Goal: Transaction & Acquisition: Purchase product/service

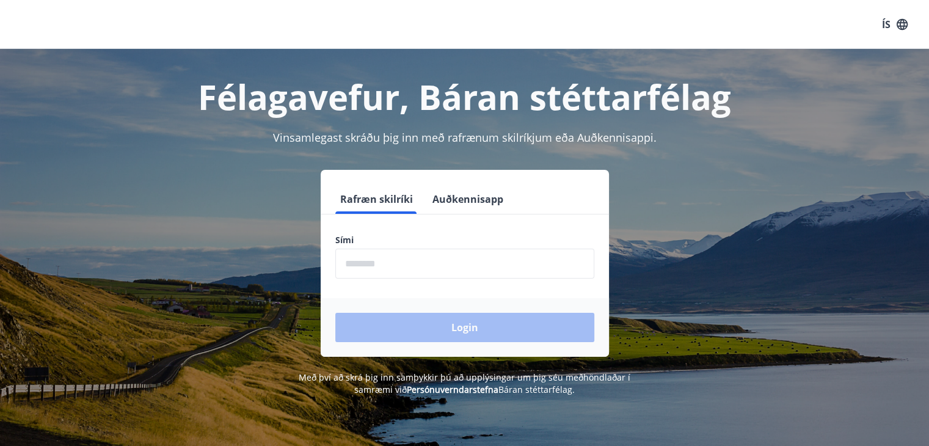
click at [486, 187] on button "Auðkennisapp" at bounding box center [467, 198] width 81 height 29
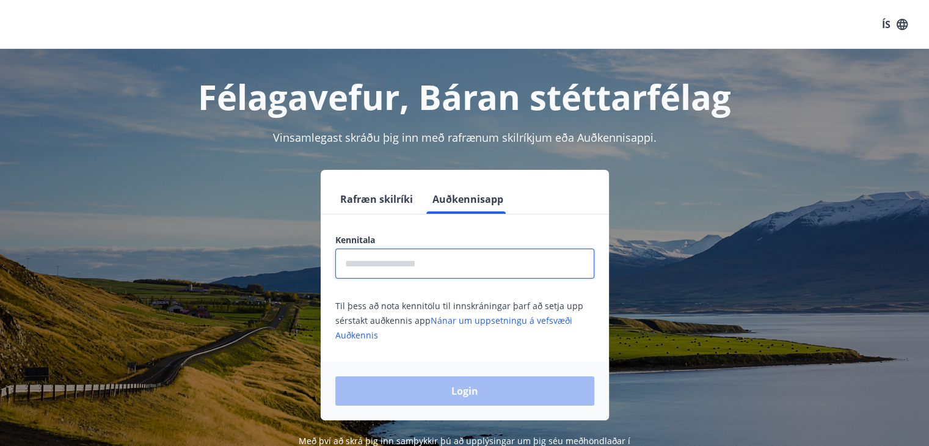
click at [432, 263] on input "text" at bounding box center [464, 263] width 259 height 30
type input "**********"
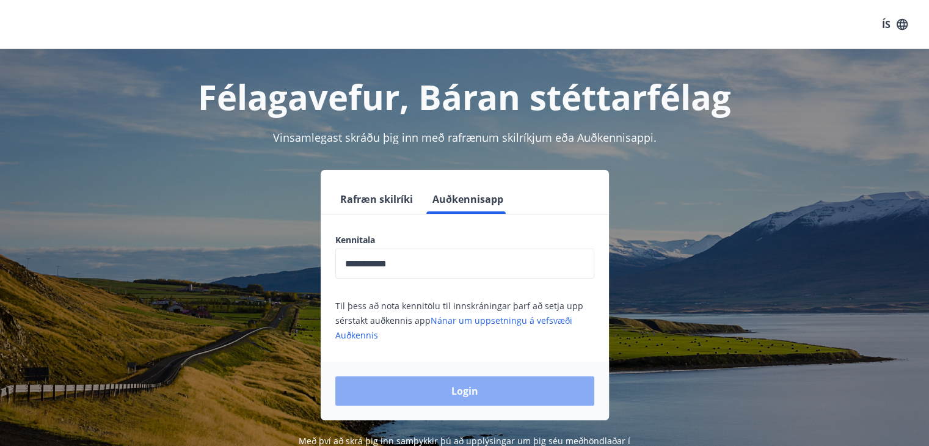
click at [491, 388] on button "Login" at bounding box center [464, 390] width 259 height 29
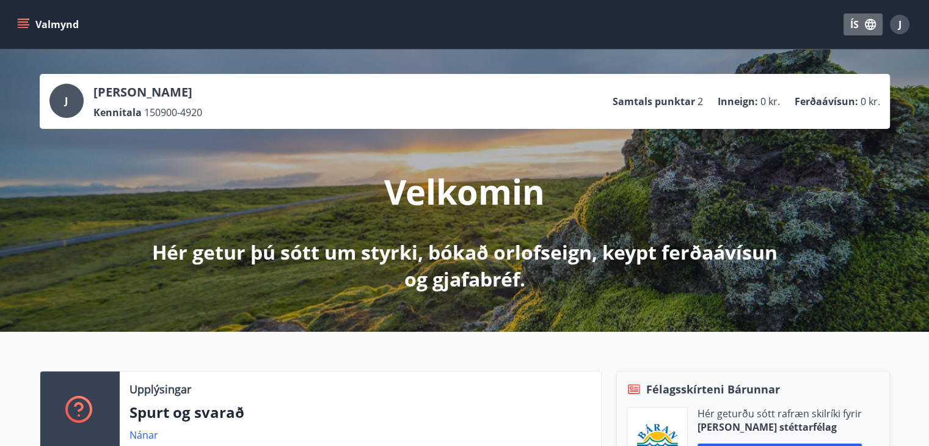
click at [870, 16] on button "ÍS" at bounding box center [862, 24] width 39 height 22
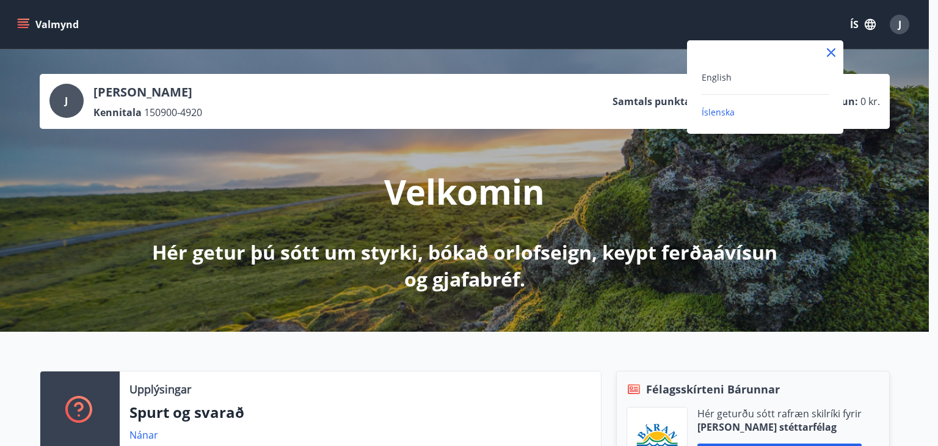
click at [749, 74] on div "English" at bounding box center [764, 77] width 127 height 15
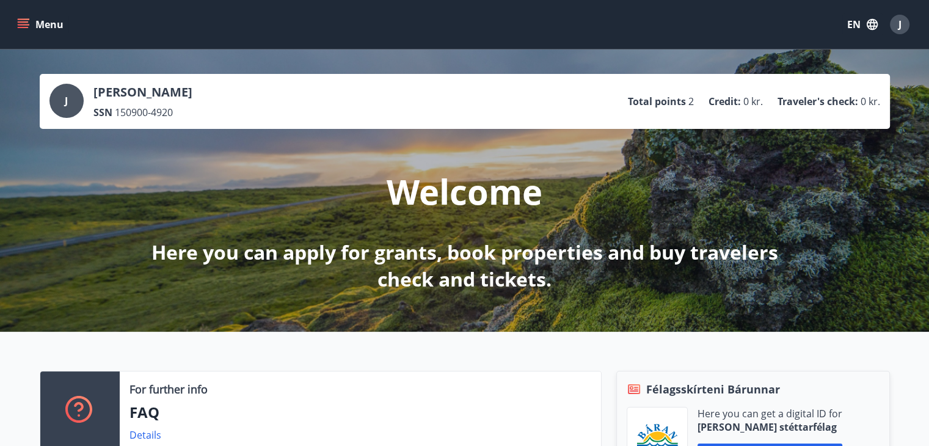
click at [29, 17] on button "Menu" at bounding box center [42, 24] width 54 height 22
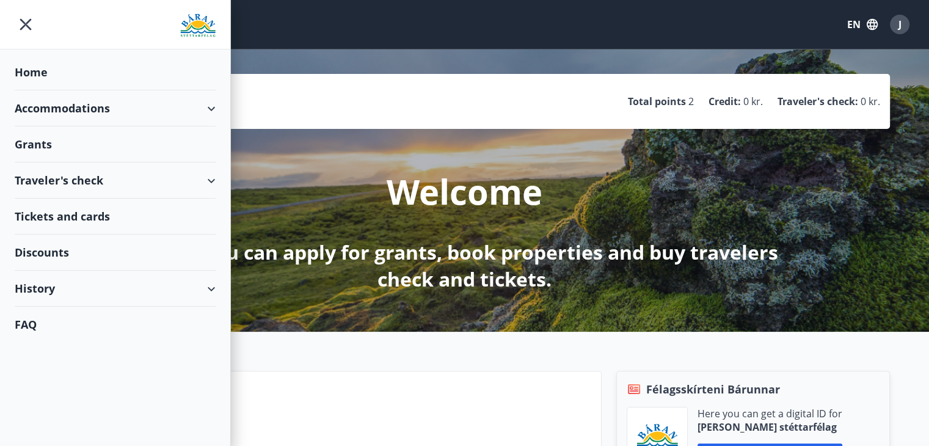
click at [193, 98] on div "Accommodations" at bounding box center [115, 108] width 201 height 36
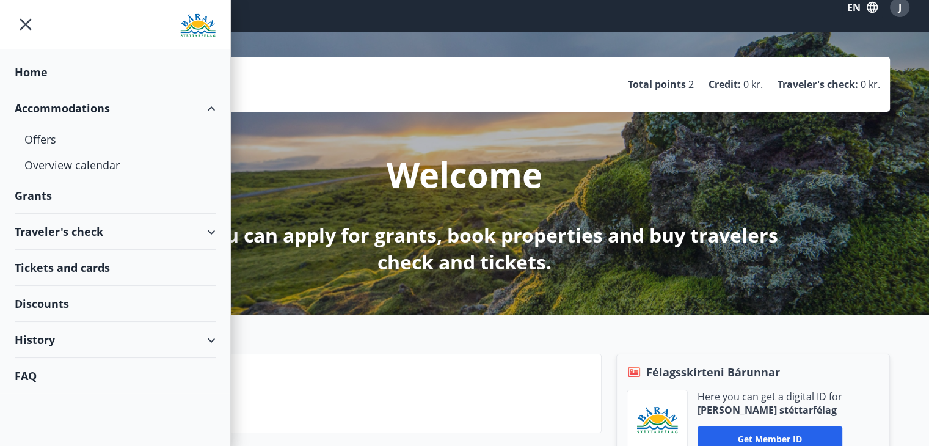
scroll to position [24, 0]
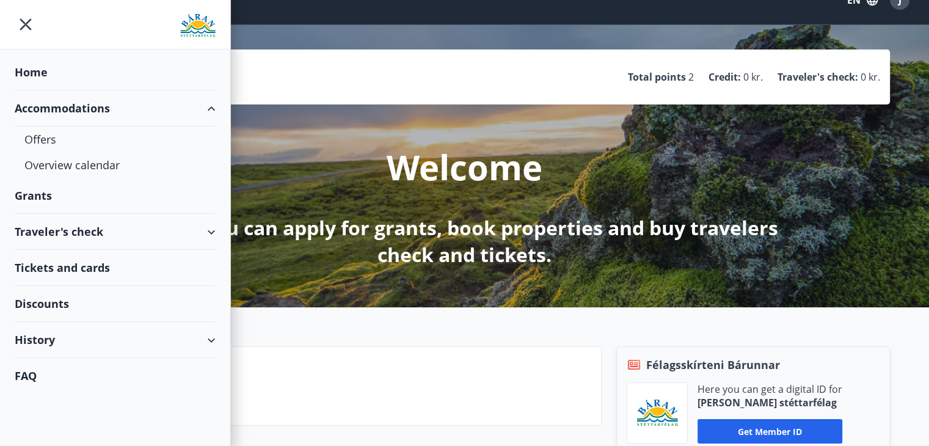
click at [93, 333] on div "History" at bounding box center [115, 340] width 201 height 36
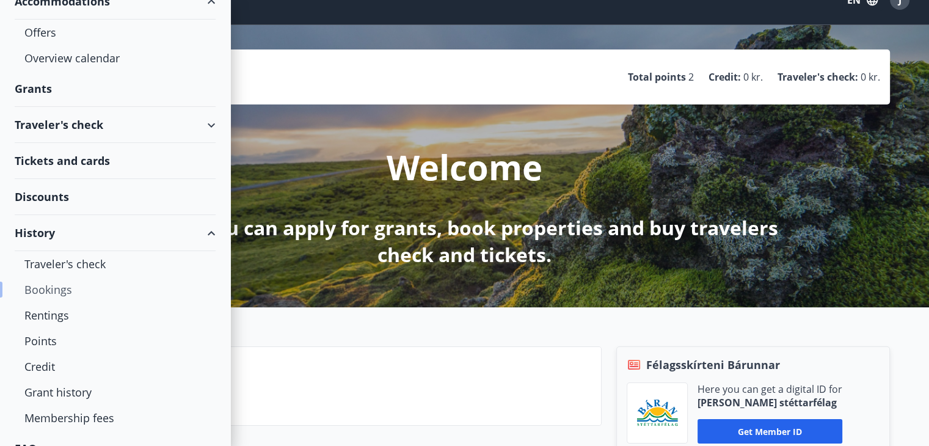
click at [60, 294] on div "Bookings" at bounding box center [114, 290] width 181 height 26
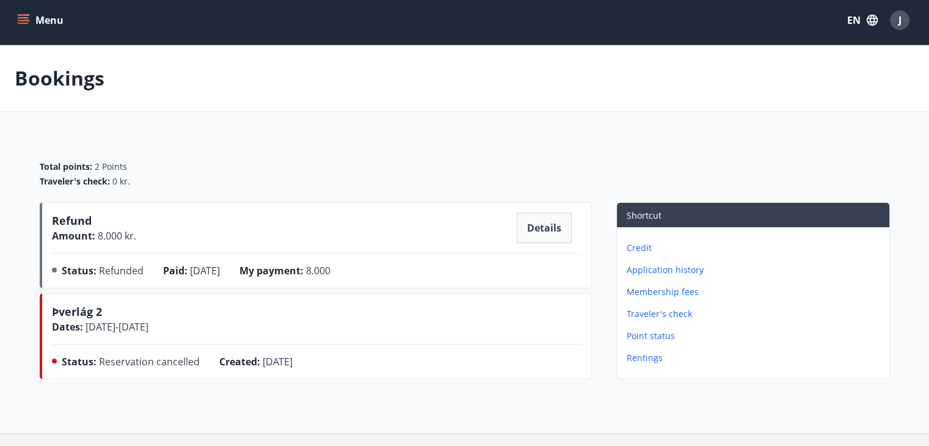
scroll to position [2, 0]
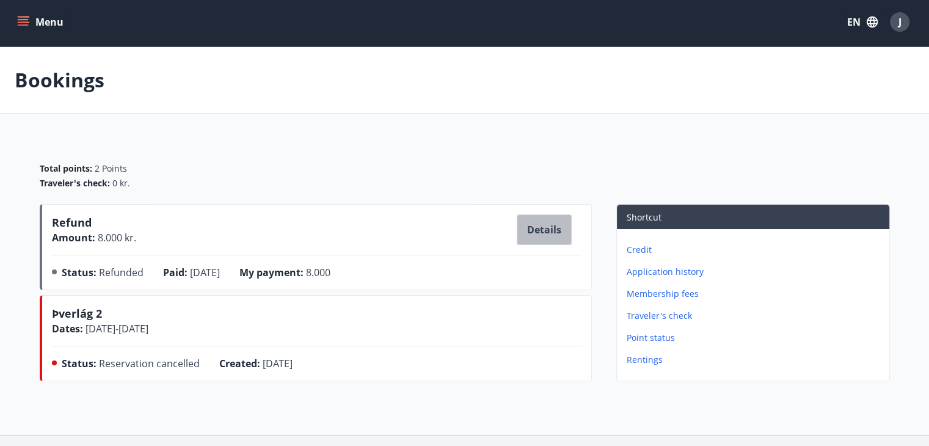
click at [534, 236] on button "Details" at bounding box center [543, 229] width 55 height 31
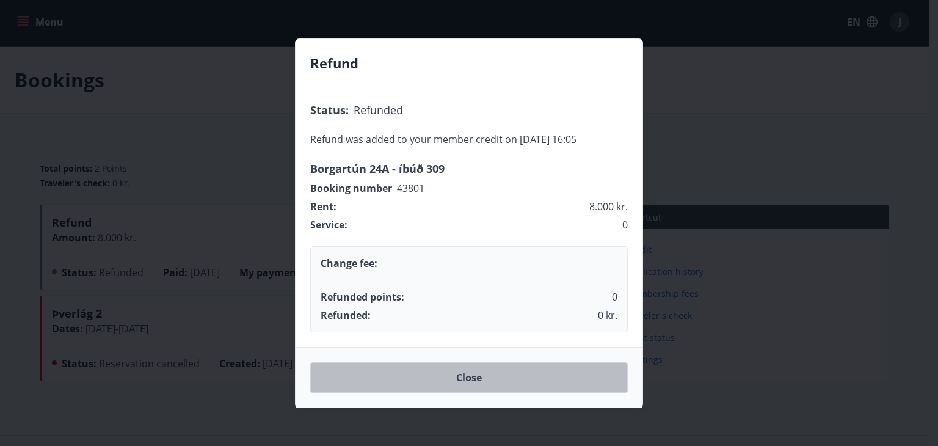
click at [528, 377] on button "Close" at bounding box center [468, 377] width 317 height 31
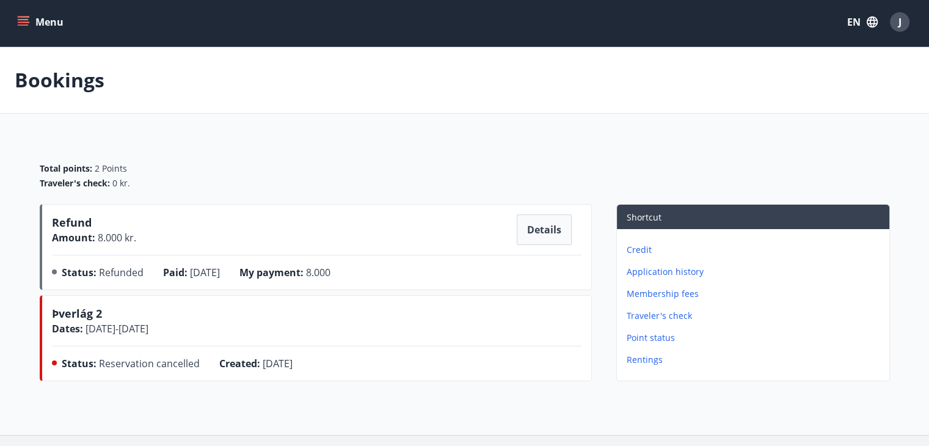
click at [647, 245] on p "Credit" at bounding box center [755, 250] width 258 height 12
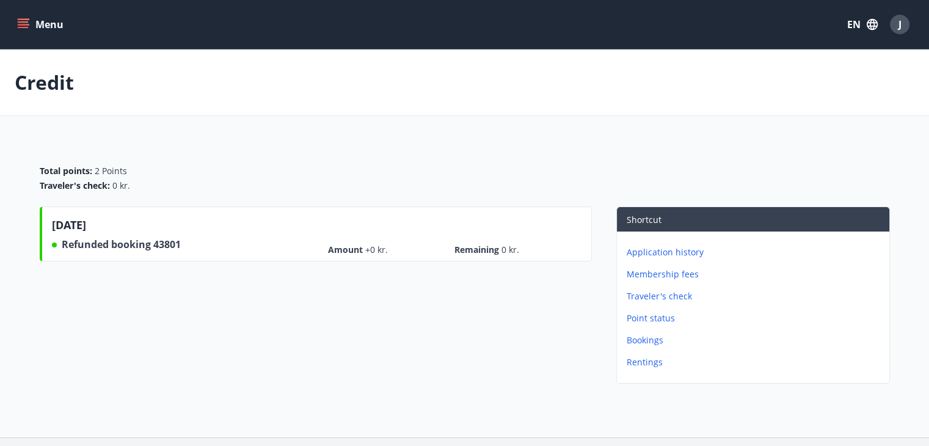
click at [488, 248] on span "Remaining 0 kr." at bounding box center [516, 250] width 124 height 12
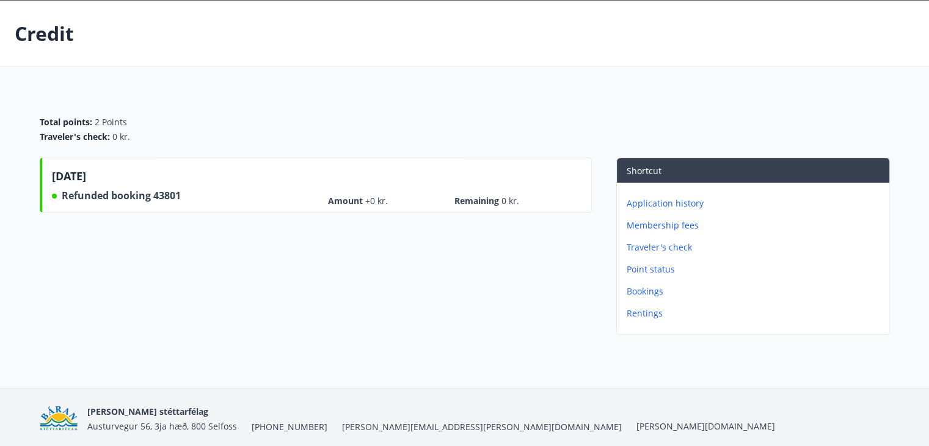
click at [349, 201] on span "Amount +0 kr." at bounding box center [390, 201] width 124 height 12
click at [132, 199] on span "Refunded booking" at bounding box center [108, 195] width 92 height 13
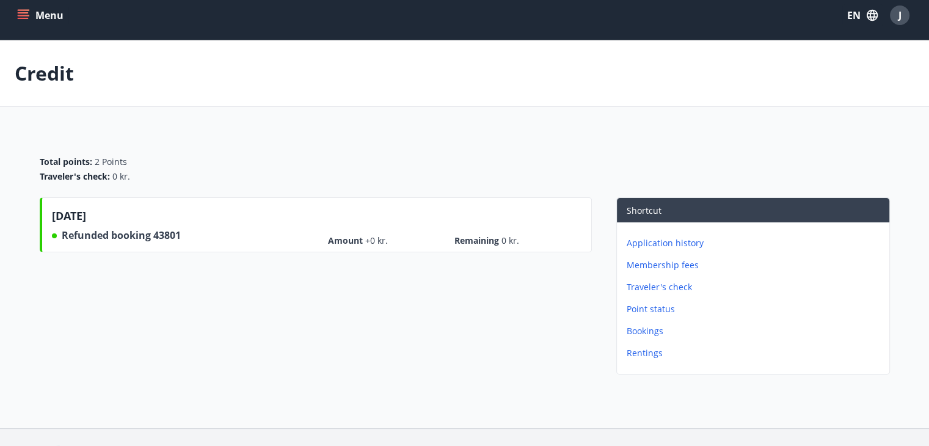
scroll to position [0, 0]
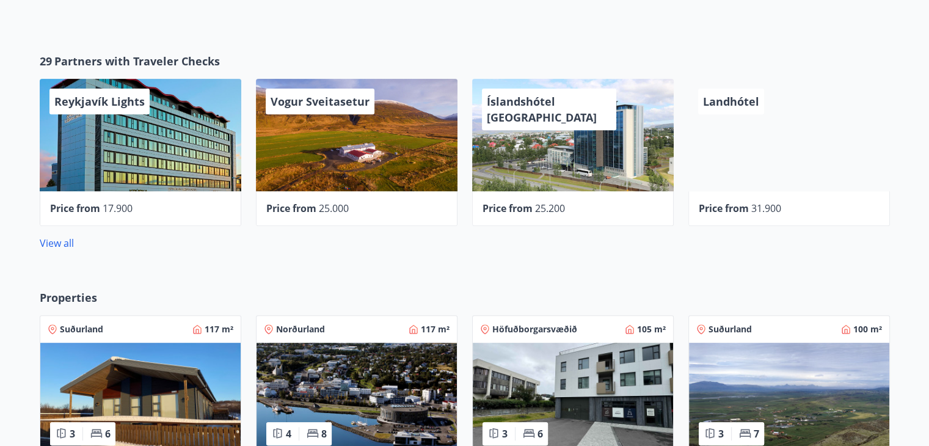
scroll to position [485, 0]
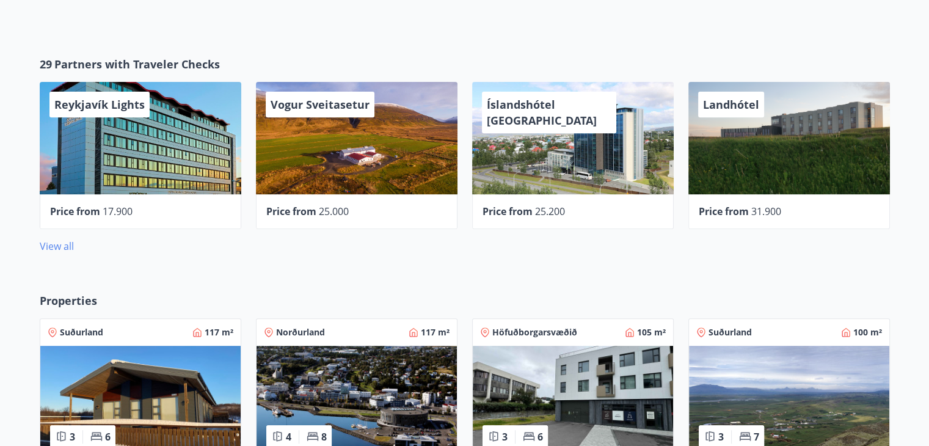
click at [58, 249] on link "View all" at bounding box center [57, 245] width 34 height 13
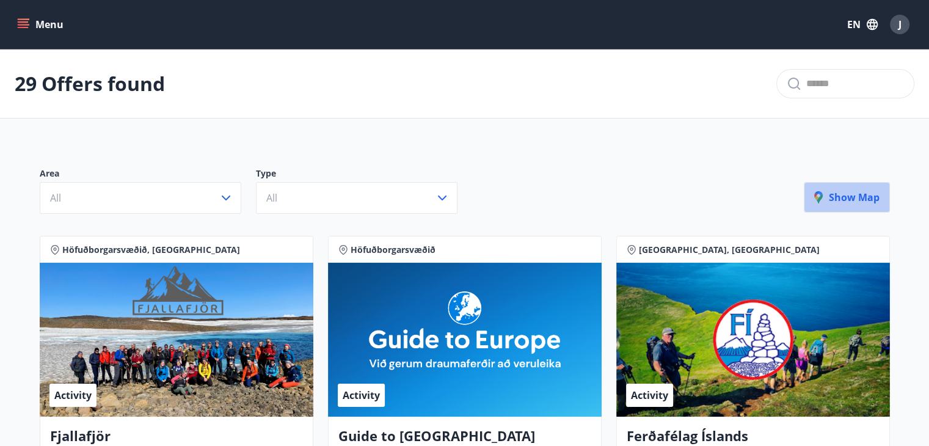
click at [850, 191] on p "Show map" at bounding box center [846, 196] width 65 height 13
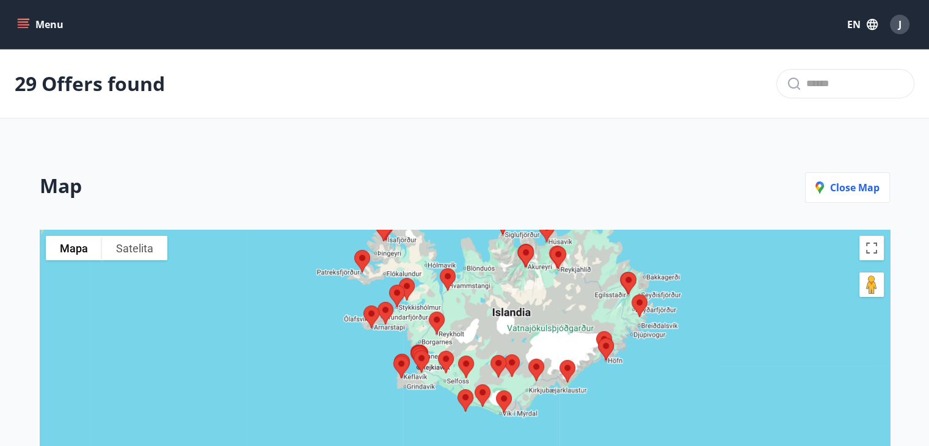
drag, startPoint x: 421, startPoint y: 411, endPoint x: 456, endPoint y: 322, distance: 95.1
click at [456, 322] on div at bounding box center [465, 423] width 850 height 387
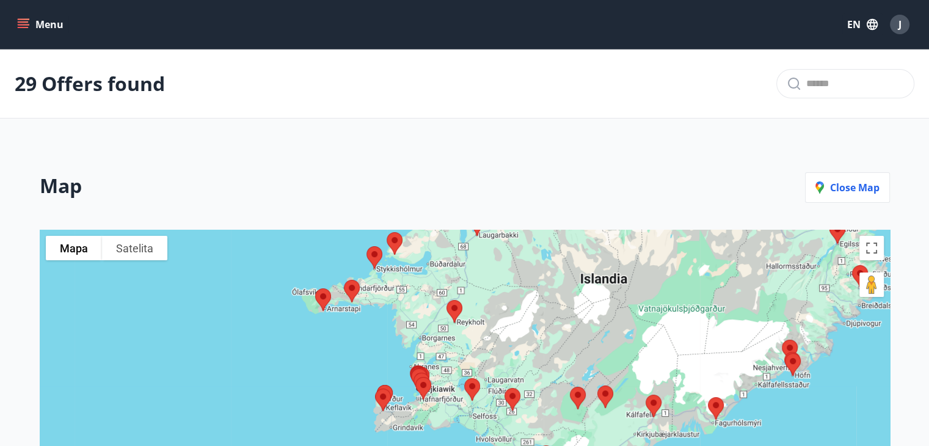
drag, startPoint x: 440, startPoint y: 371, endPoint x: 410, endPoint y: 276, distance: 99.6
click at [410, 276] on div at bounding box center [465, 423] width 850 height 387
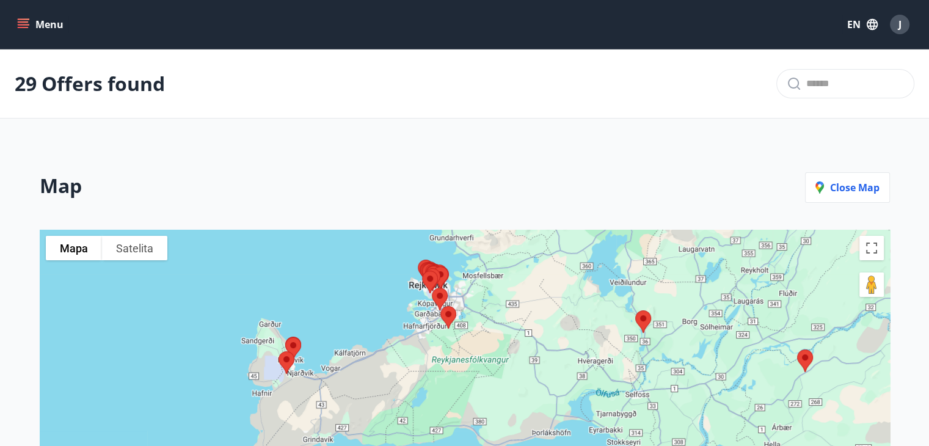
drag, startPoint x: 326, startPoint y: 269, endPoint x: 356, endPoint y: 286, distance: 34.5
click at [356, 286] on div at bounding box center [465, 423] width 850 height 387
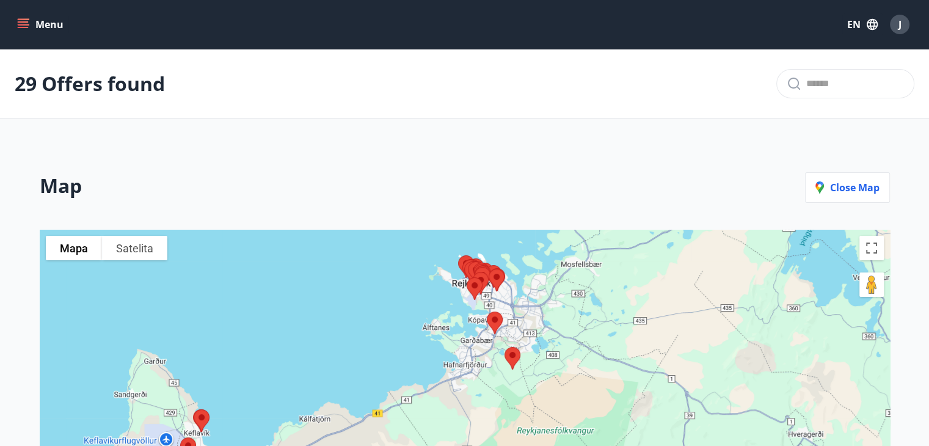
drag, startPoint x: 430, startPoint y: 338, endPoint x: 308, endPoint y: 327, distance: 123.3
click at [308, 327] on div at bounding box center [465, 423] width 850 height 387
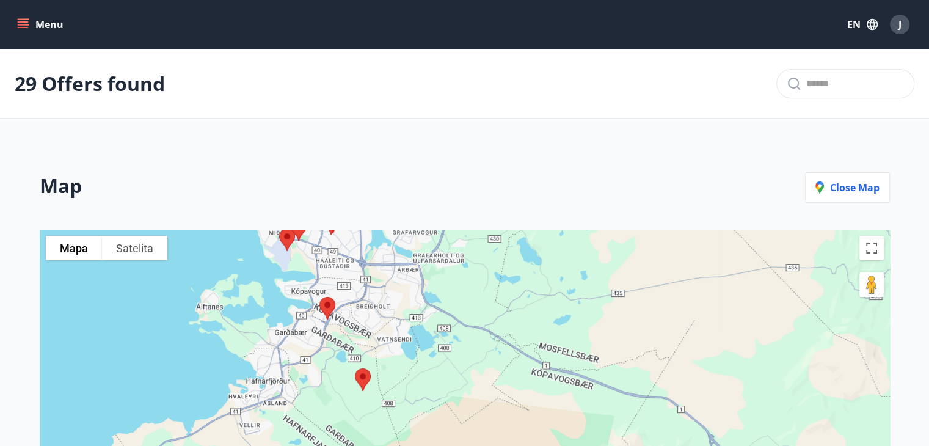
drag, startPoint x: 382, startPoint y: 274, endPoint x: 489, endPoint y: 323, distance: 118.0
click at [489, 323] on div at bounding box center [465, 423] width 850 height 387
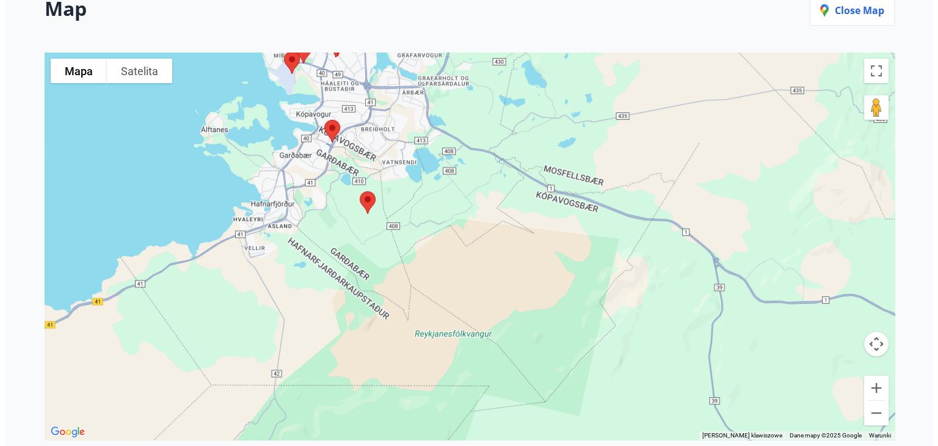
scroll to position [178, 0]
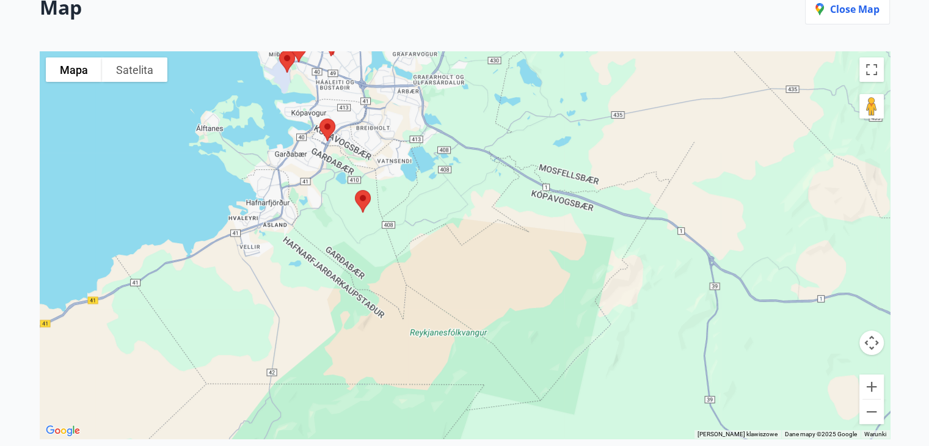
click at [363, 199] on img at bounding box center [363, 201] width 26 height 32
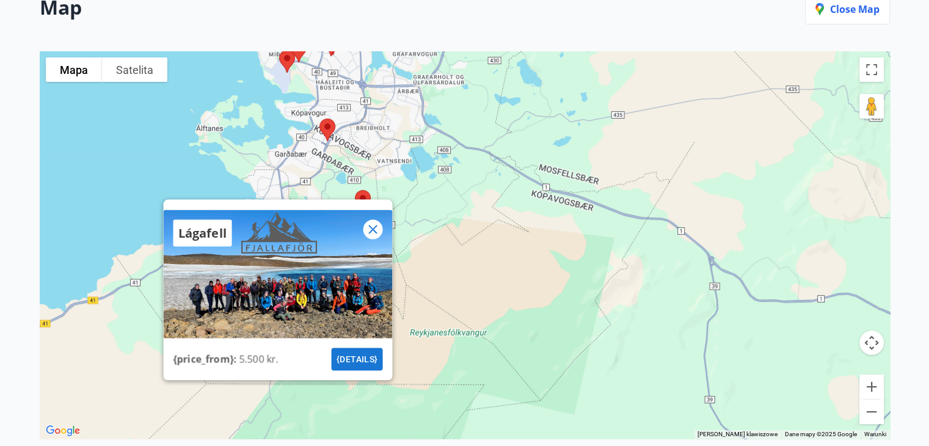
click at [322, 121] on img at bounding box center [327, 130] width 26 height 32
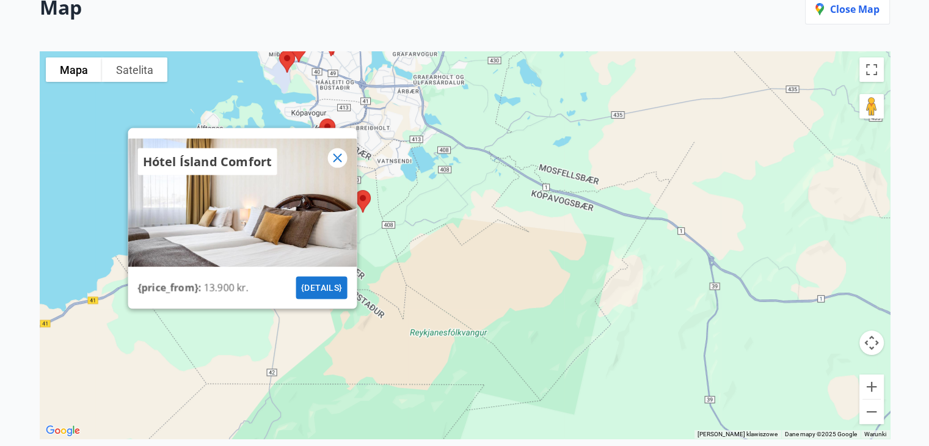
drag, startPoint x: 320, startPoint y: 285, endPoint x: 158, endPoint y: 96, distance: 249.3
click at [158, 96] on div "Hótel Ísland Comfort {price_from} : 13.900 kr. {details}" at bounding box center [465, 244] width 850 height 387
click at [332, 151] on icon at bounding box center [337, 158] width 15 height 15
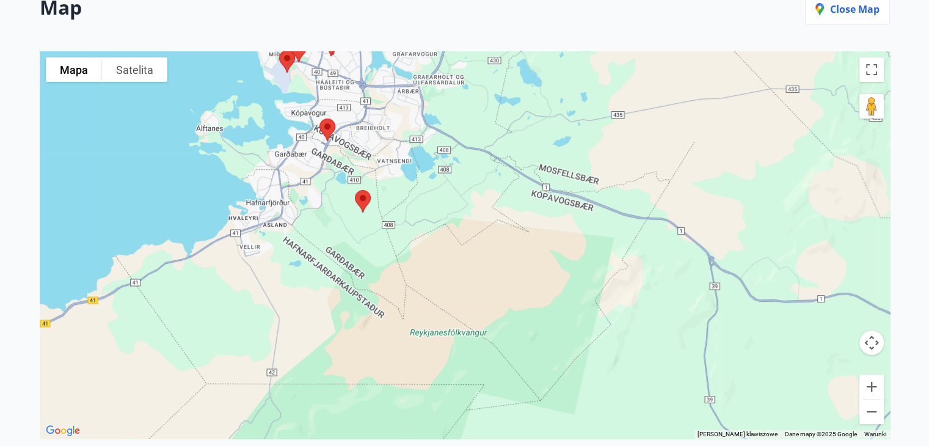
drag, startPoint x: 378, startPoint y: 178, endPoint x: 446, endPoint y: 258, distance: 104.8
click at [446, 258] on div at bounding box center [465, 244] width 850 height 387
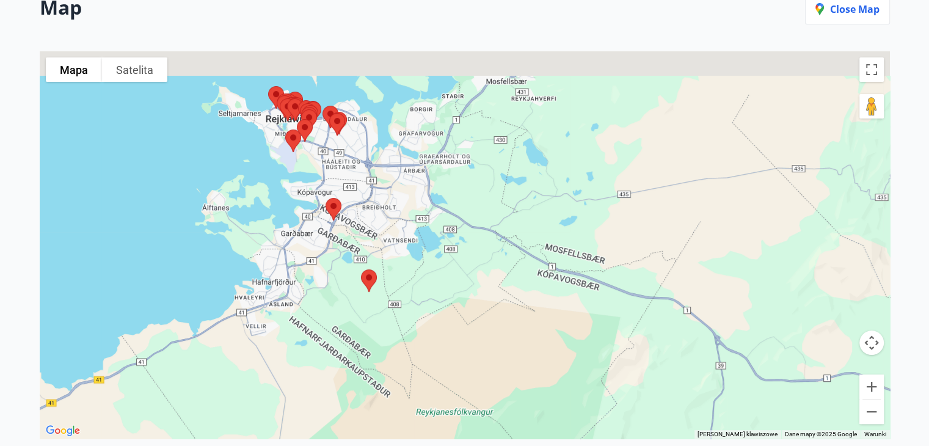
drag, startPoint x: 295, startPoint y: 181, endPoint x: 302, endPoint y: 264, distance: 82.6
click at [302, 264] on div at bounding box center [465, 244] width 850 height 387
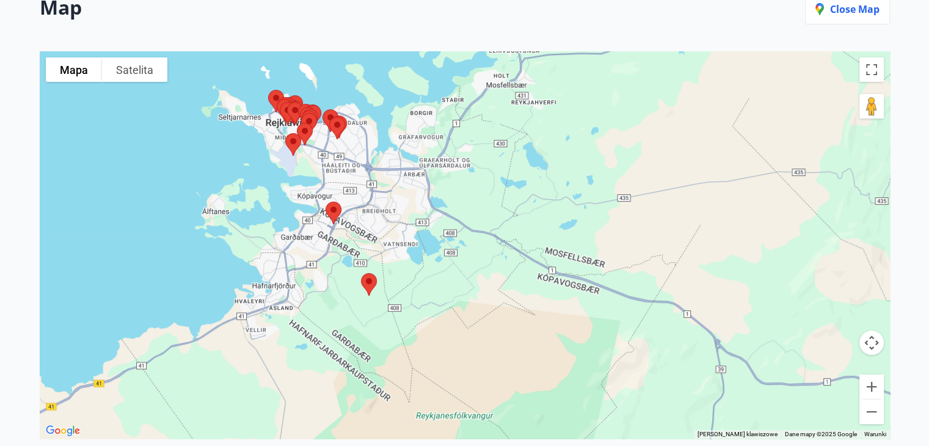
click at [331, 212] on img at bounding box center [333, 213] width 26 height 32
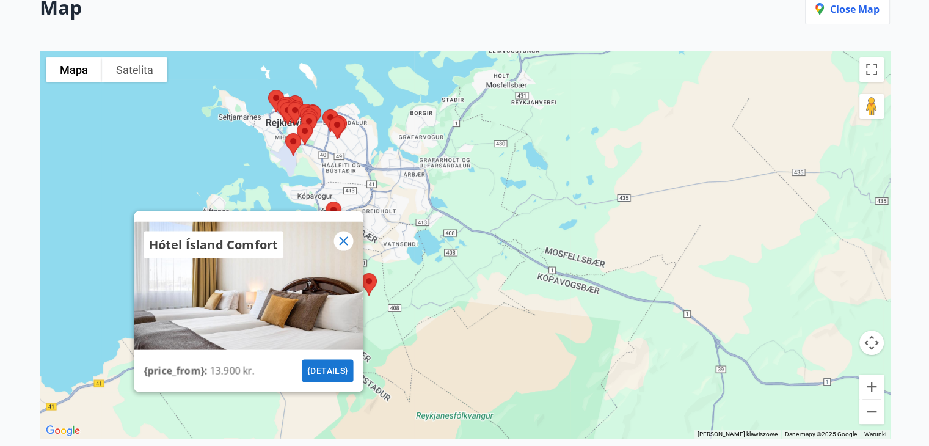
click at [289, 141] on img at bounding box center [293, 144] width 26 height 32
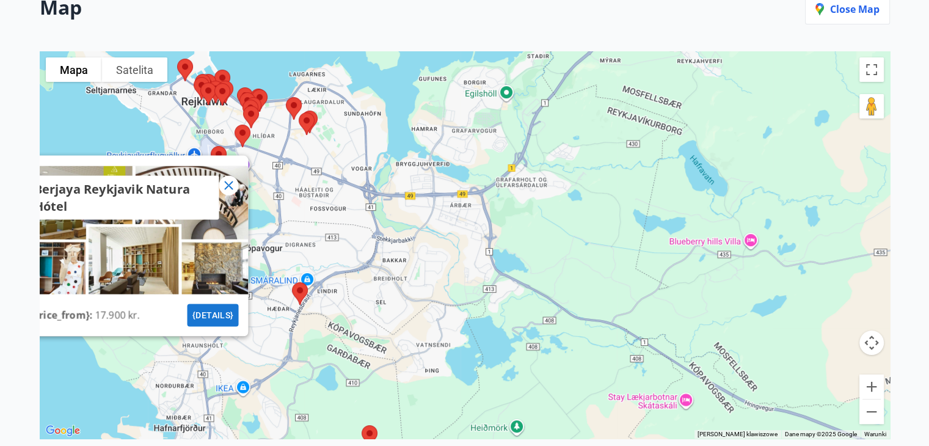
click at [298, 291] on img at bounding box center [300, 293] width 26 height 32
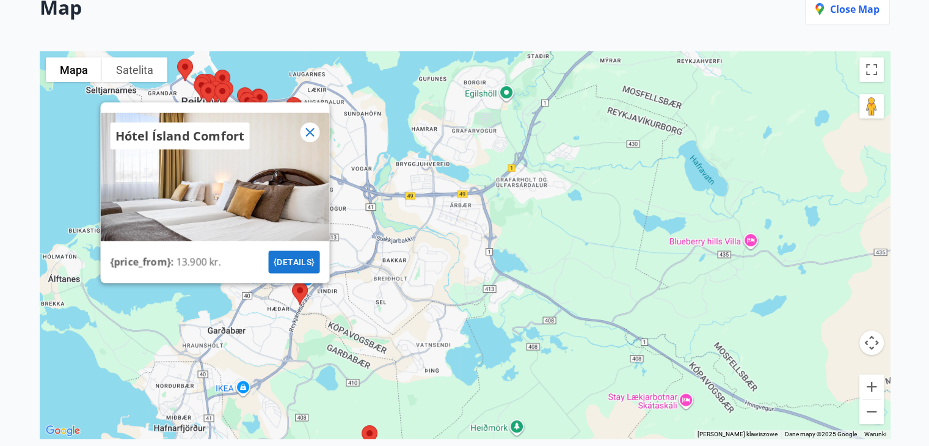
click at [285, 79] on div "Hótel Ísland Comfort {price_from} : 13.900 kr. {details}" at bounding box center [465, 244] width 850 height 387
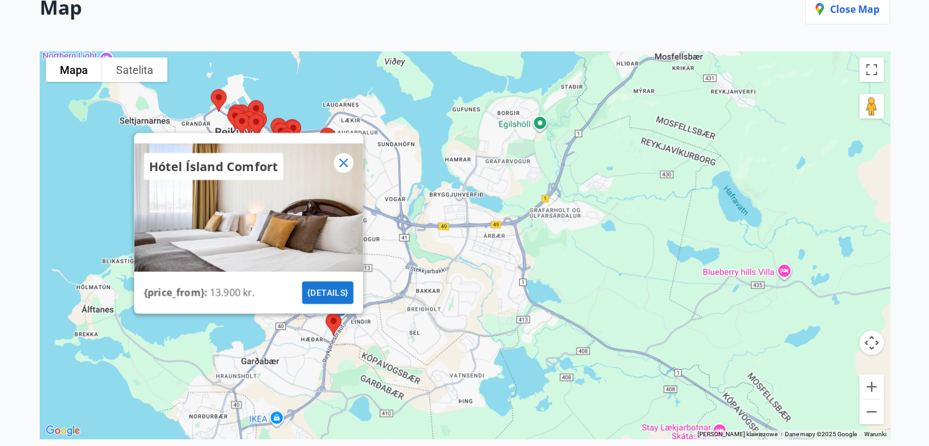
drag, startPoint x: 266, startPoint y: 71, endPoint x: 305, endPoint y: 108, distance: 53.6
click at [305, 108] on div "Hótel Ísland Comfort {price_from} : 13.900 kr. {details}" at bounding box center [465, 244] width 850 height 387
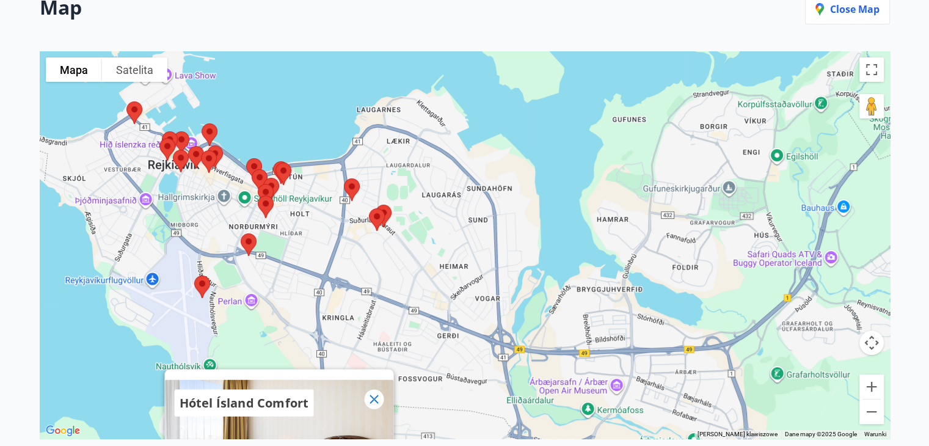
click at [251, 245] on img at bounding box center [249, 244] width 26 height 32
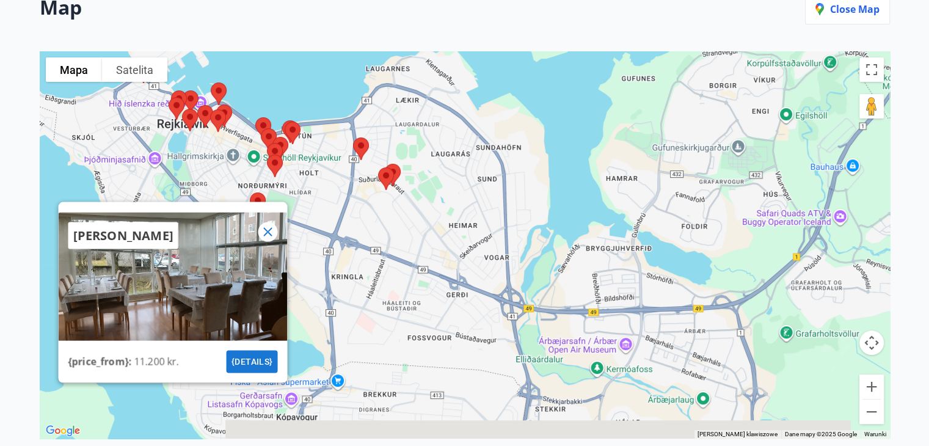
drag, startPoint x: 196, startPoint y: 208, endPoint x: 206, endPoint y: 164, distance: 44.4
click at [206, 164] on div "[PERSON_NAME] {price_from} : 11.200 kr. {details}" at bounding box center [465, 244] width 850 height 387
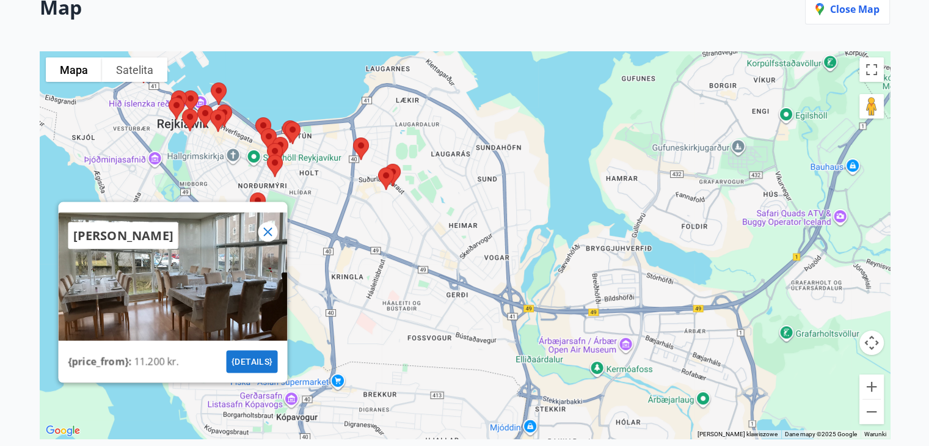
click at [264, 228] on icon at bounding box center [267, 232] width 9 height 9
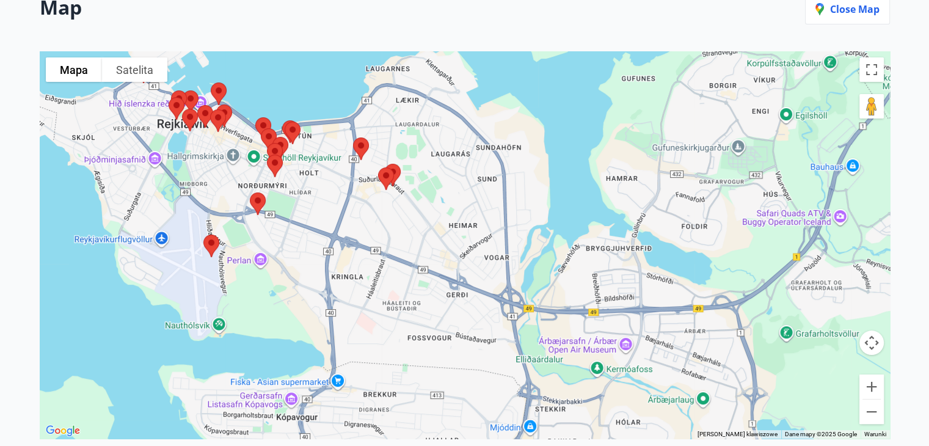
click at [212, 236] on img at bounding box center [211, 246] width 26 height 32
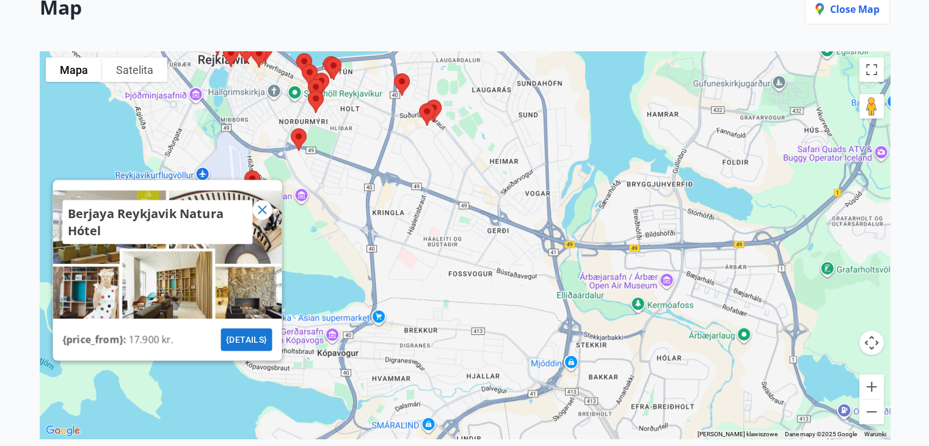
drag, startPoint x: 170, startPoint y: 203, endPoint x: 215, endPoint y: 137, distance: 80.4
click at [215, 137] on div "Berjaya Reykjavik Natura Hótel {price_from} : 17.900 kr. {details}" at bounding box center [465, 244] width 850 height 387
click at [297, 132] on img at bounding box center [299, 139] width 26 height 32
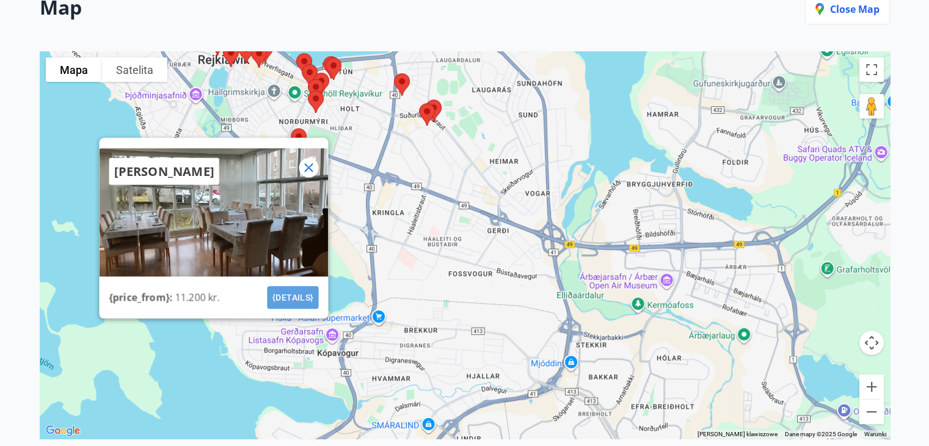
click at [286, 290] on button "{details}" at bounding box center [292, 297] width 51 height 23
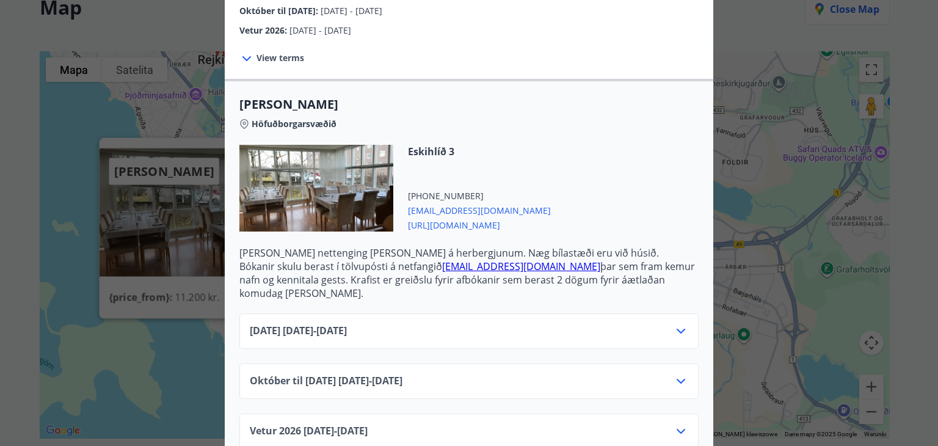
scroll to position [267, 0]
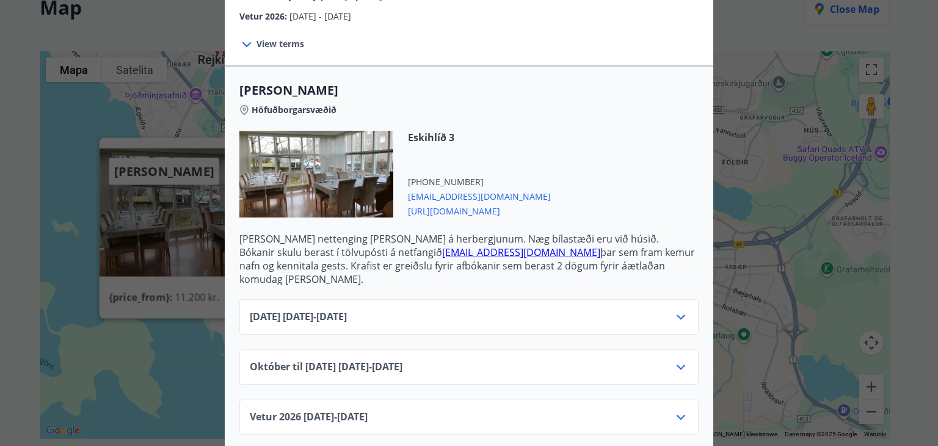
click at [667, 310] on div "[DATE] [DATE] - [DATE]" at bounding box center [469, 322] width 438 height 24
click at [676, 310] on icon at bounding box center [680, 317] width 15 height 15
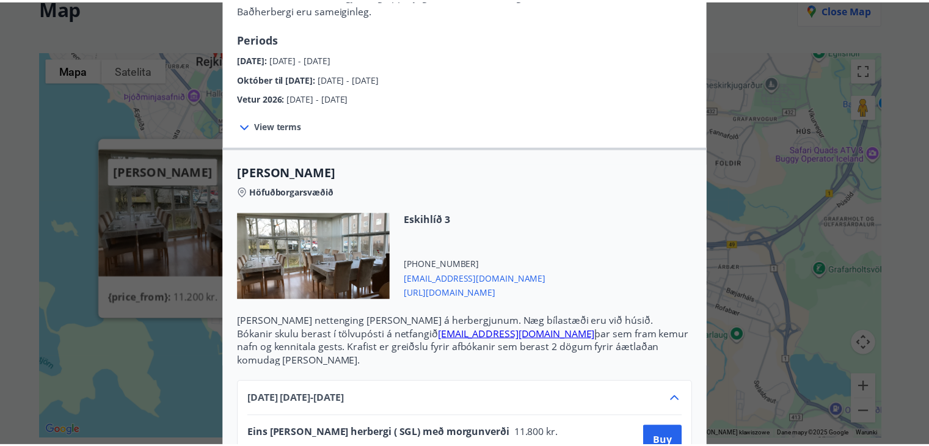
scroll to position [145, 0]
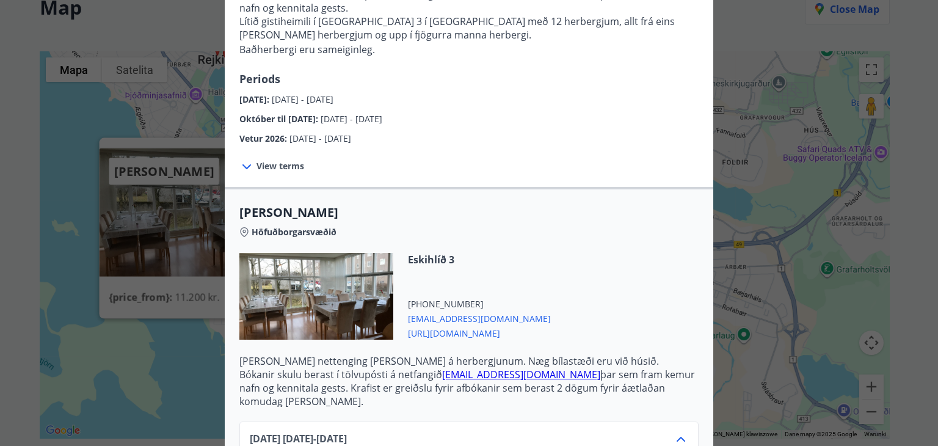
click at [746, 54] on div "Alba gistiheimili Bókanir skulu berast í tölvupósti á netfangið [EMAIL_ADDRESS]…" at bounding box center [469, 78] width 938 height 446
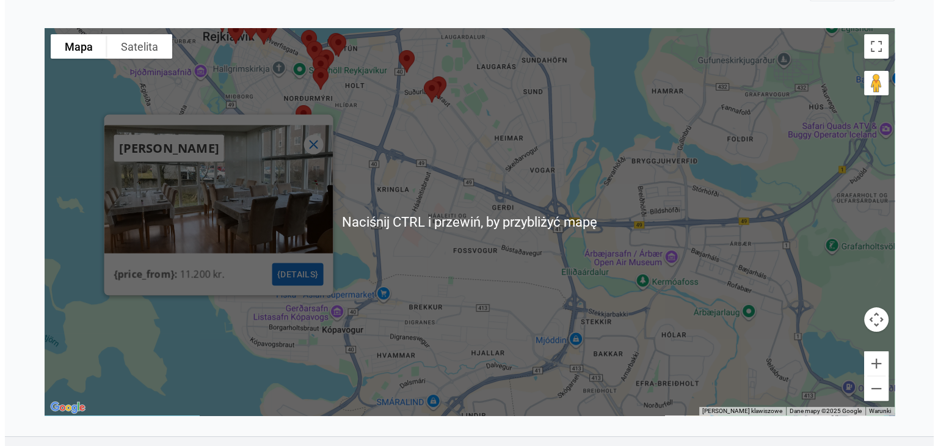
scroll to position [200, 0]
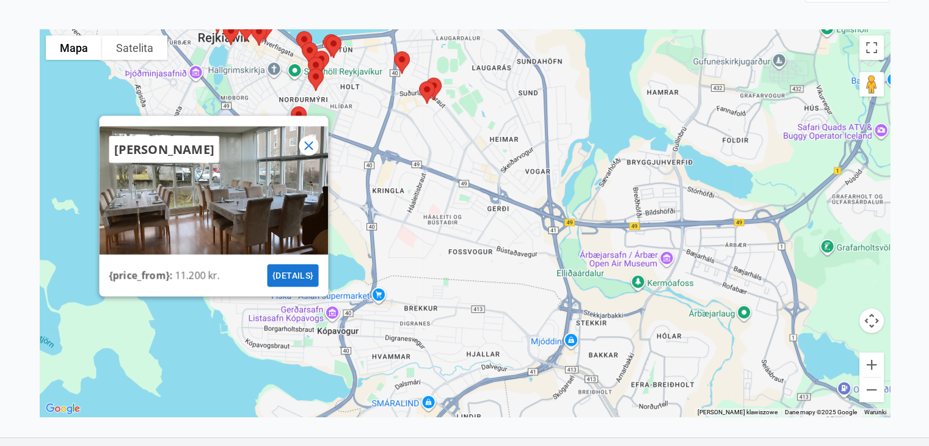
click at [308, 142] on icon at bounding box center [308, 146] width 15 height 15
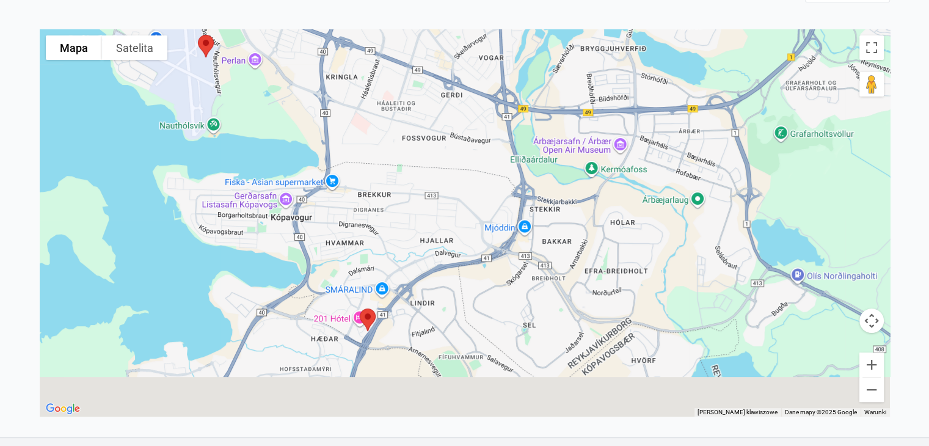
drag, startPoint x: 393, startPoint y: 241, endPoint x: 339, endPoint y: 110, distance: 141.0
click at [339, 110] on div at bounding box center [465, 222] width 850 height 387
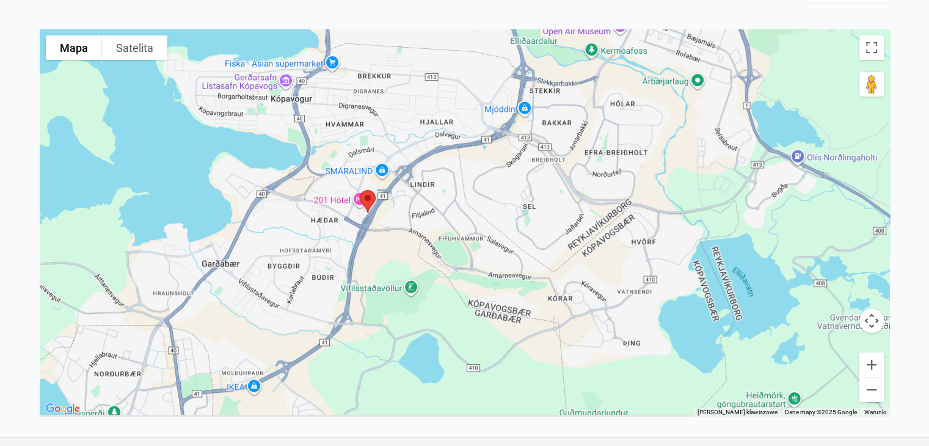
drag, startPoint x: 409, startPoint y: 350, endPoint x: 411, endPoint y: 233, distance: 116.6
click at [411, 233] on div at bounding box center [465, 222] width 850 height 387
click at [368, 194] on img at bounding box center [368, 201] width 26 height 32
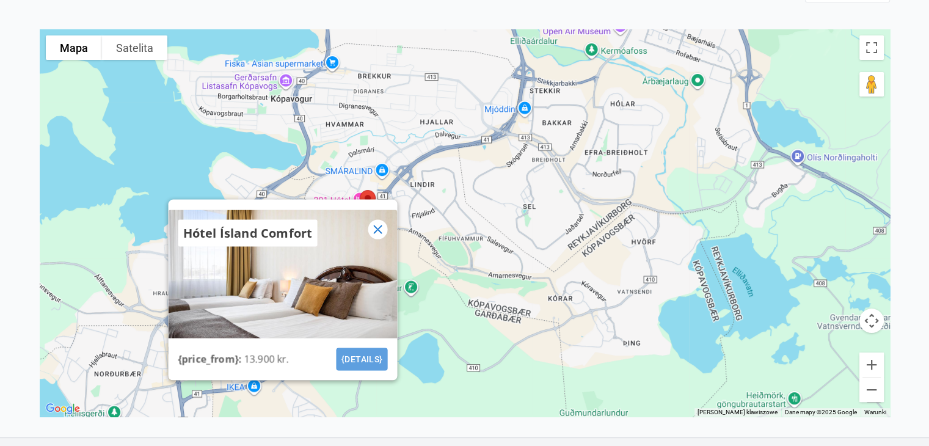
click at [366, 360] on button "{details}" at bounding box center [361, 359] width 51 height 23
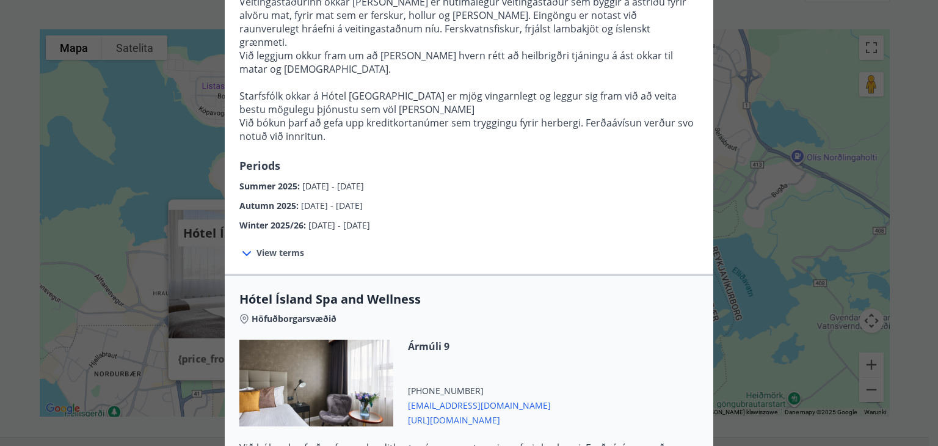
scroll to position [422, 0]
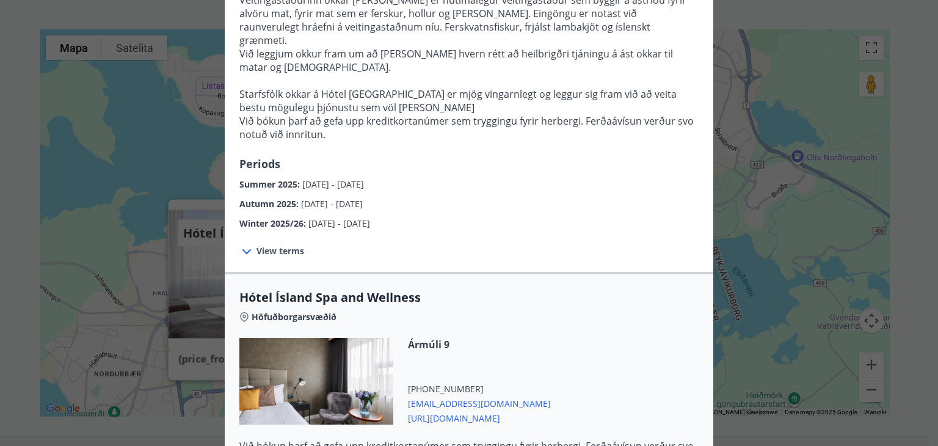
click at [281, 245] on span "View terms" at bounding box center [280, 251] width 48 height 12
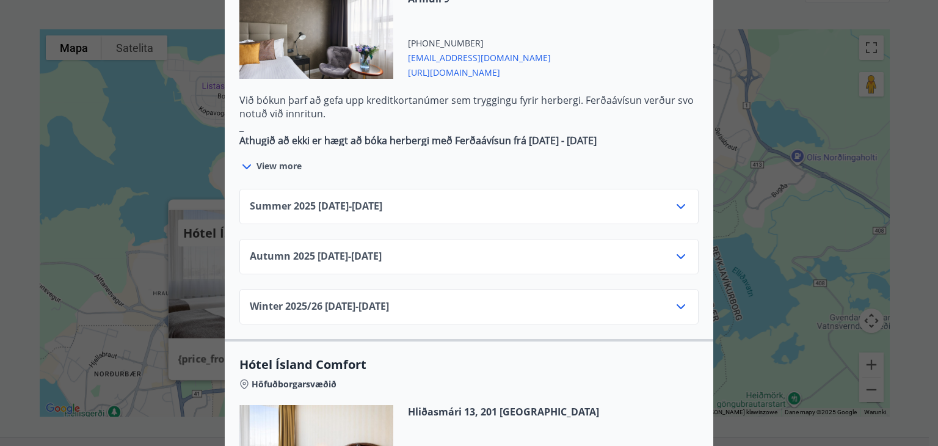
scroll to position [773, 0]
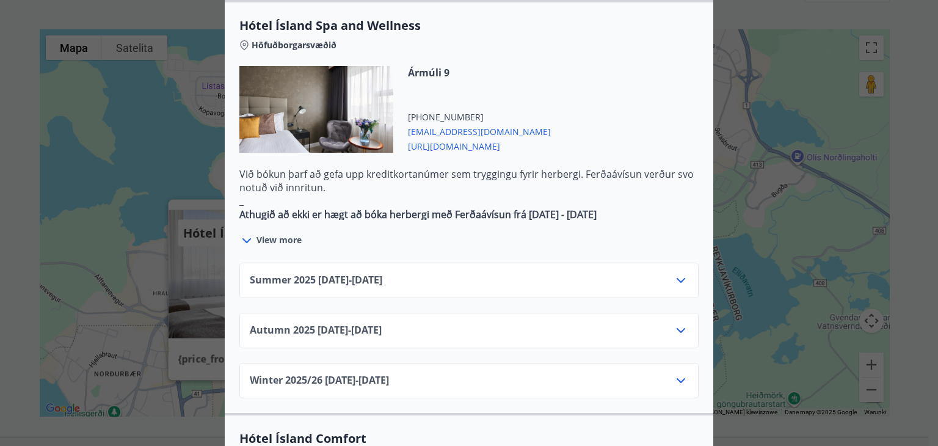
click at [514, 273] on div "Summer [PHONE_NUMBER][DATE] - [DATE]" at bounding box center [469, 285] width 438 height 24
click at [685, 263] on div "Summer [PHONE_NUMBER][DATE] - [DATE]" at bounding box center [468, 280] width 459 height 35
click at [681, 273] on icon at bounding box center [680, 280] width 15 height 15
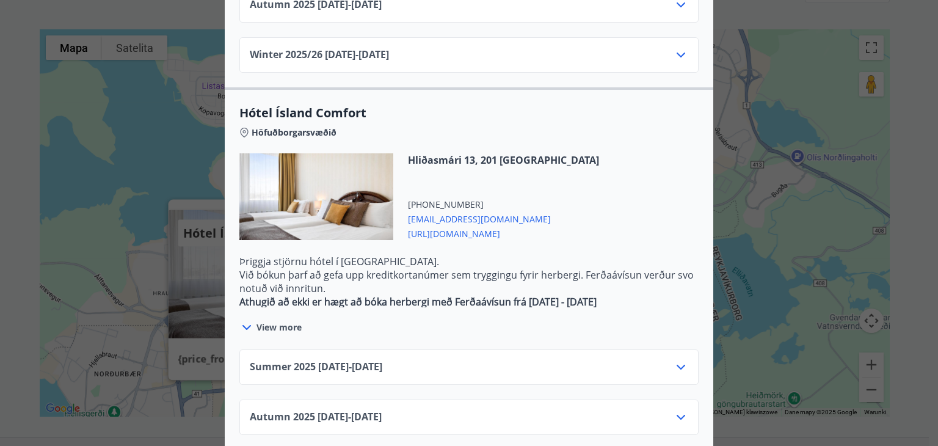
scroll to position [1366, 0]
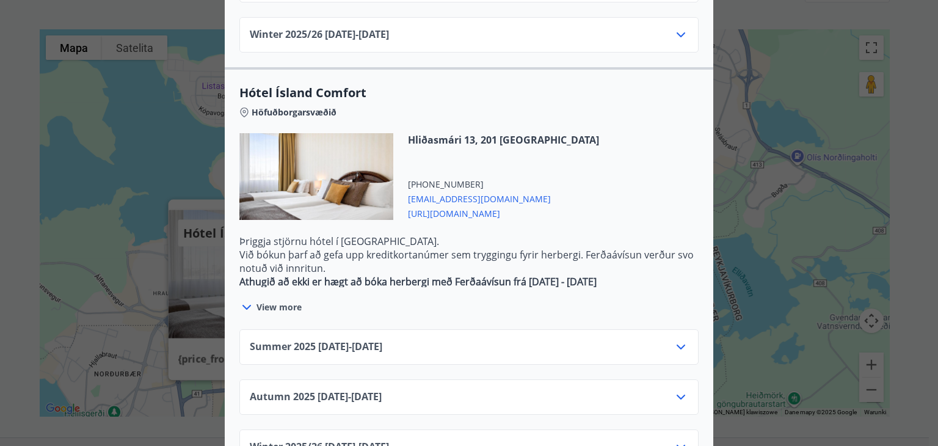
click at [676, 339] on icon at bounding box center [680, 346] width 15 height 15
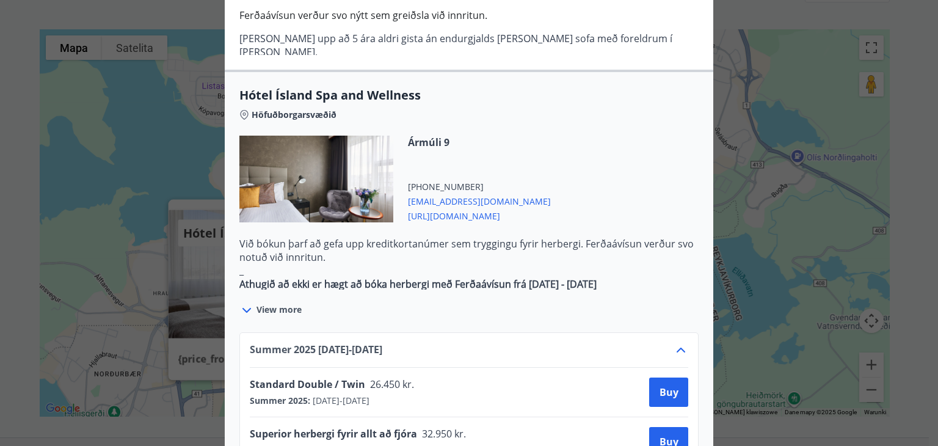
scroll to position [0, 0]
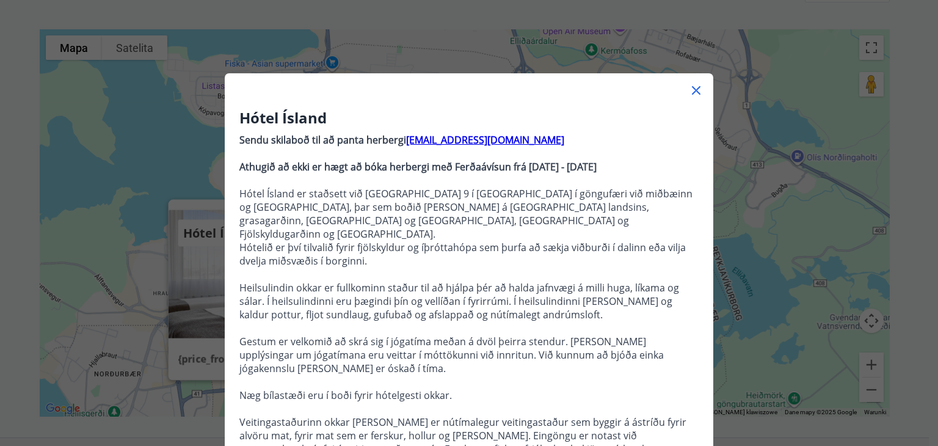
click at [901, 89] on div "Hótel Ísland Sendu skilaboð til að panta herbergi [EMAIL_ADDRESS][DOMAIN_NAME] …" at bounding box center [469, 223] width 938 height 446
click at [689, 86] on icon at bounding box center [696, 90] width 15 height 15
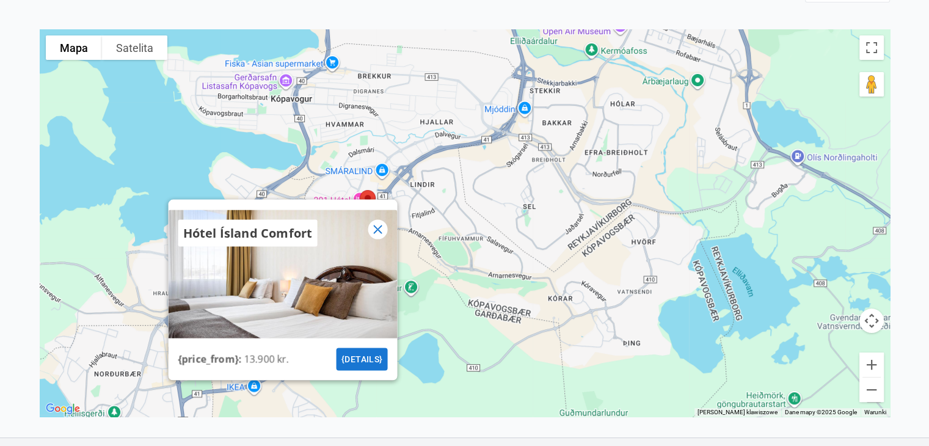
click at [374, 227] on icon at bounding box center [377, 229] width 15 height 15
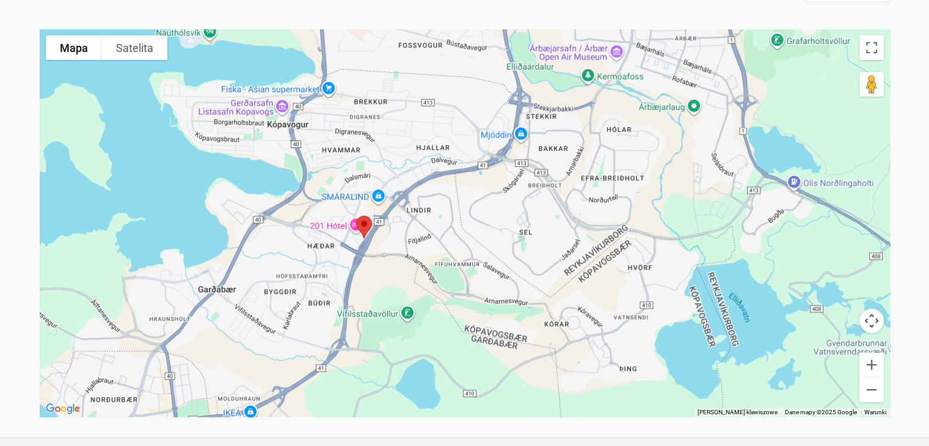
drag, startPoint x: 306, startPoint y: 158, endPoint x: 298, endPoint y: 310, distance: 152.2
click at [298, 310] on div at bounding box center [465, 222] width 850 height 387
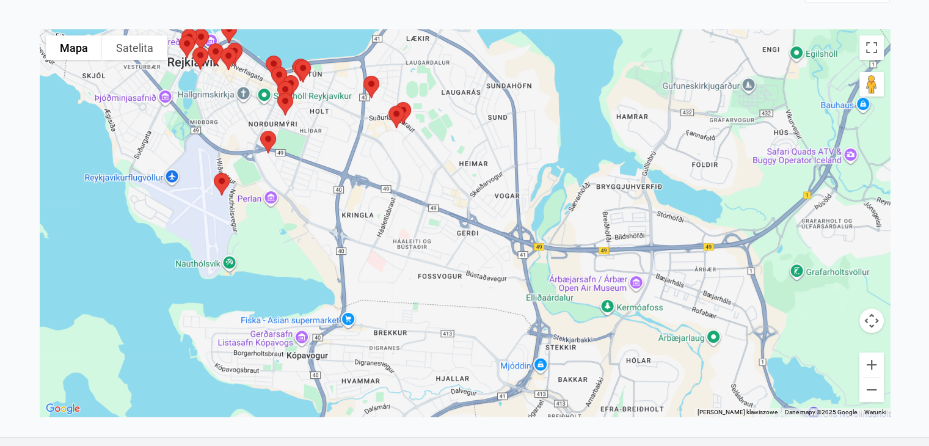
drag, startPoint x: 259, startPoint y: 153, endPoint x: 305, endPoint y: 296, distance: 150.0
click at [305, 296] on div at bounding box center [465, 222] width 850 height 387
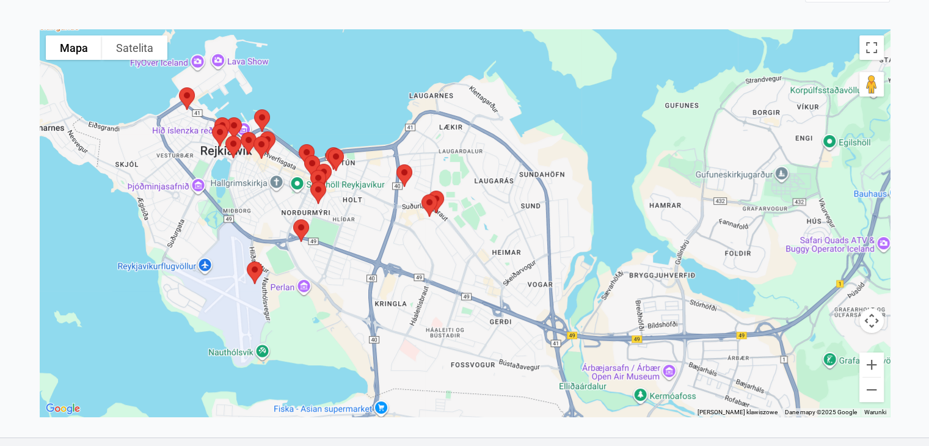
click at [301, 228] on img at bounding box center [301, 230] width 26 height 32
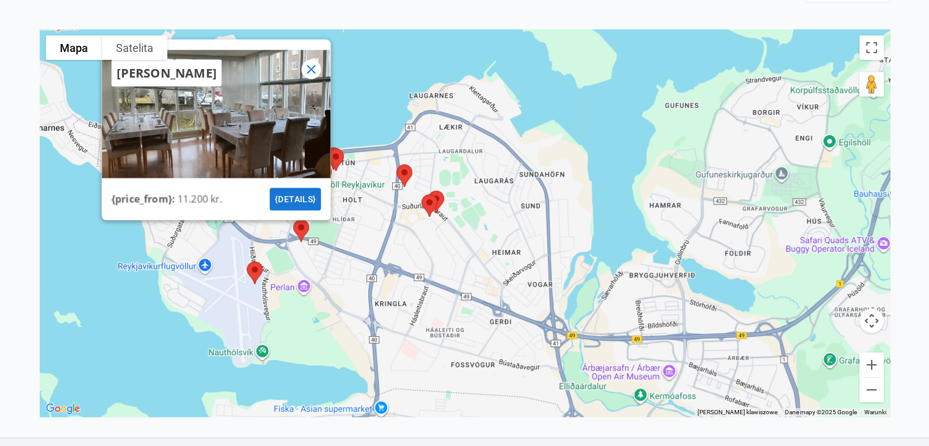
click at [255, 264] on img at bounding box center [255, 272] width 26 height 32
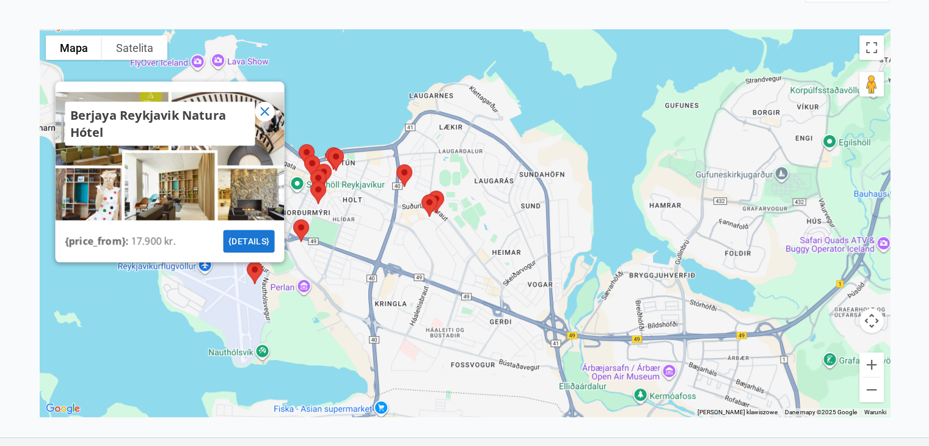
click at [299, 226] on img at bounding box center [301, 230] width 26 height 32
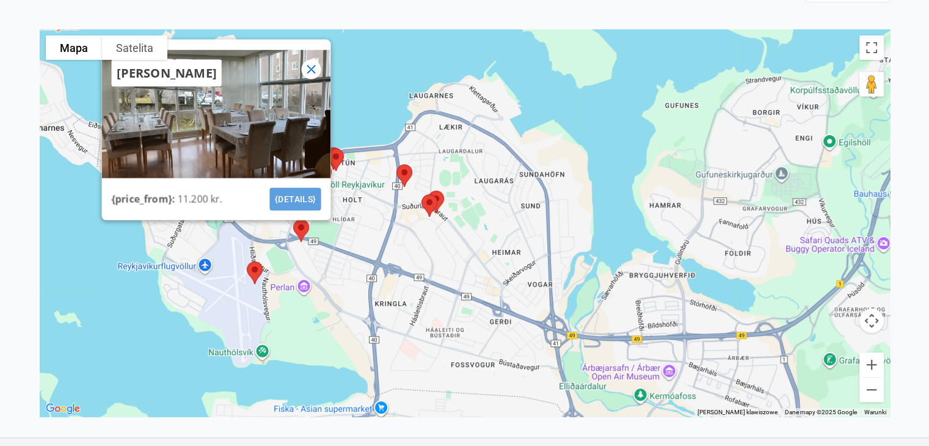
click at [288, 198] on button "{details}" at bounding box center [294, 199] width 51 height 23
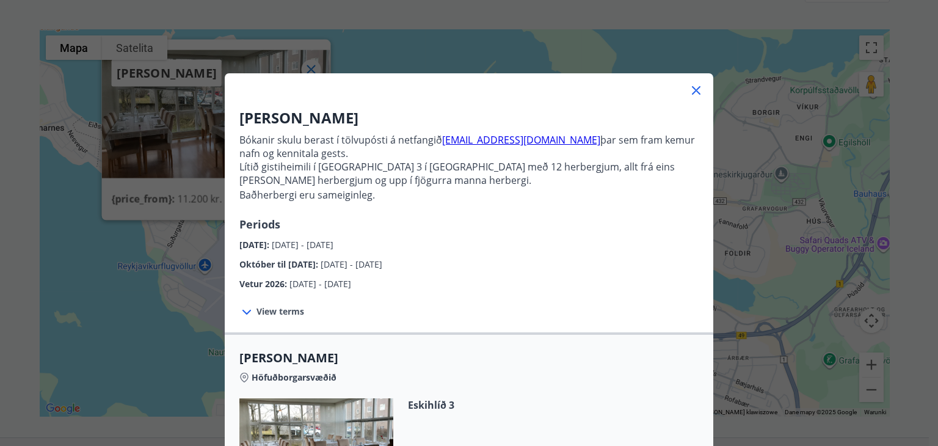
scroll to position [267, 0]
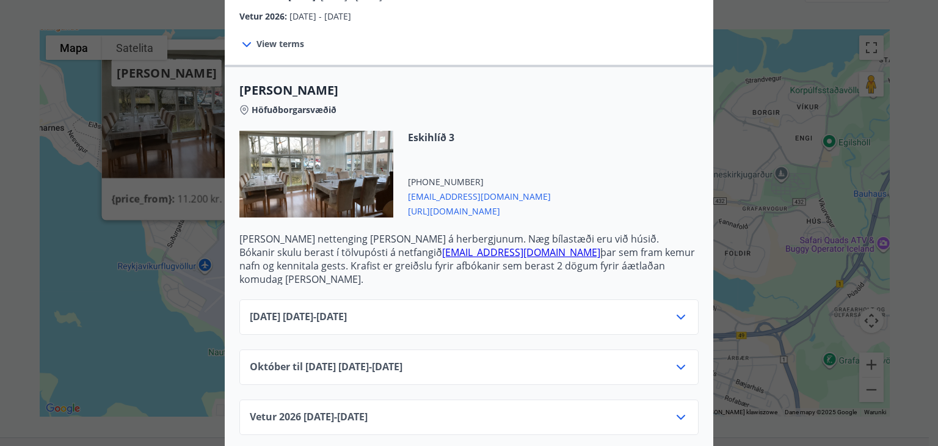
click at [673, 310] on icon at bounding box center [680, 317] width 15 height 15
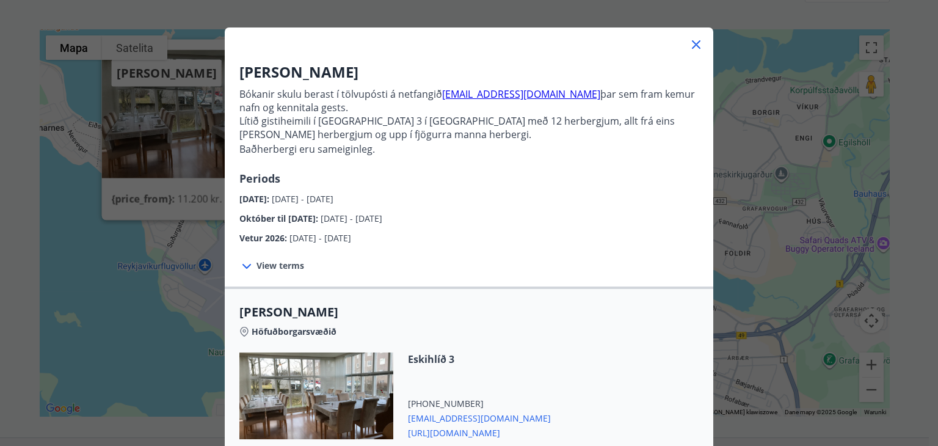
scroll to position [0, 0]
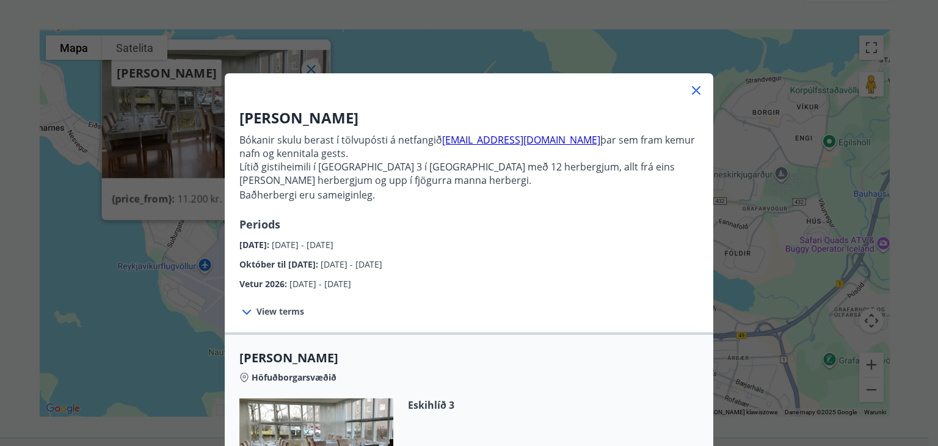
click at [689, 90] on icon at bounding box center [696, 90] width 15 height 15
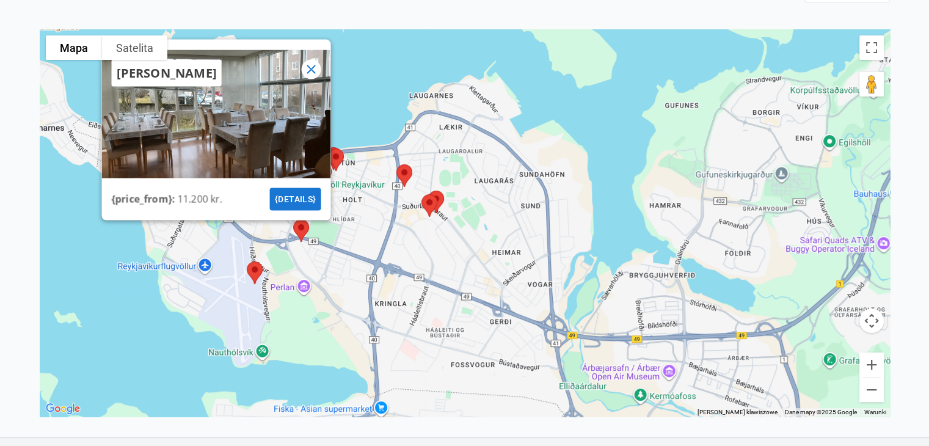
click at [311, 69] on icon at bounding box center [310, 69] width 15 height 15
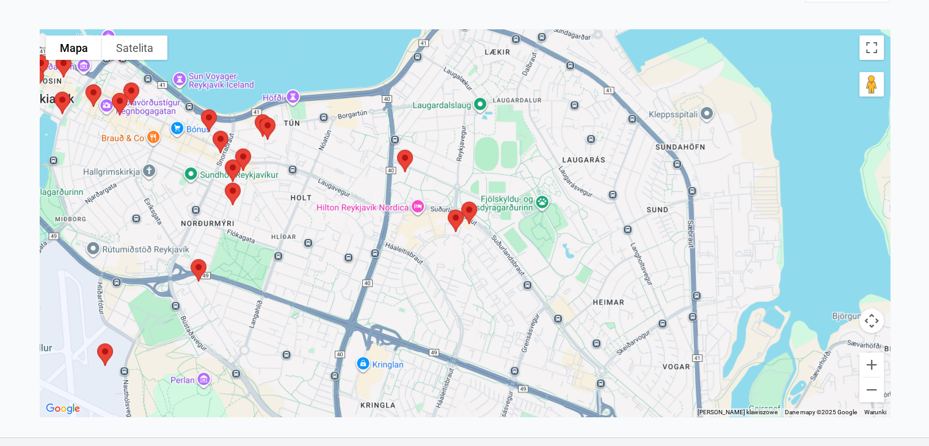
drag, startPoint x: 366, startPoint y: 215, endPoint x: 339, endPoint y: 269, distance: 59.8
click at [339, 269] on div at bounding box center [465, 222] width 850 height 387
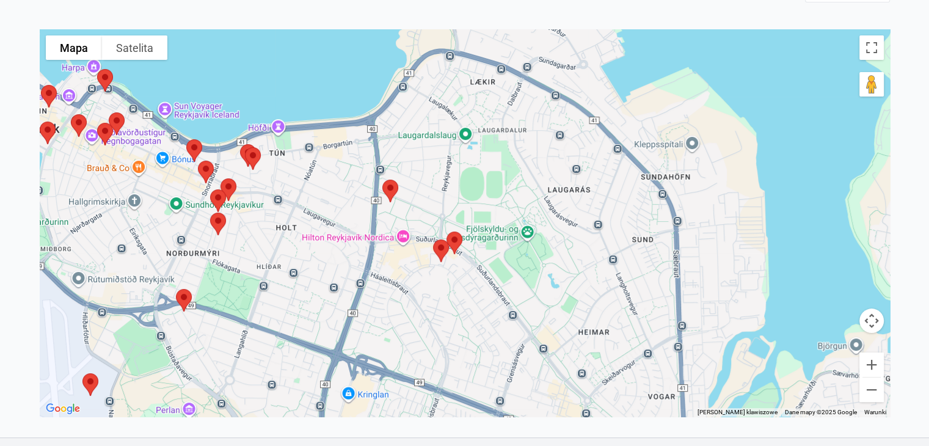
click at [440, 252] on img at bounding box center [441, 250] width 26 height 32
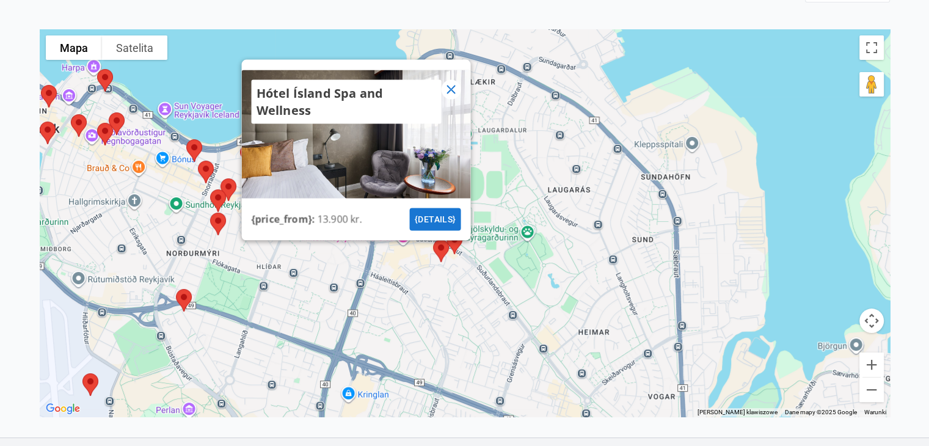
click at [458, 245] on img at bounding box center [454, 242] width 26 height 32
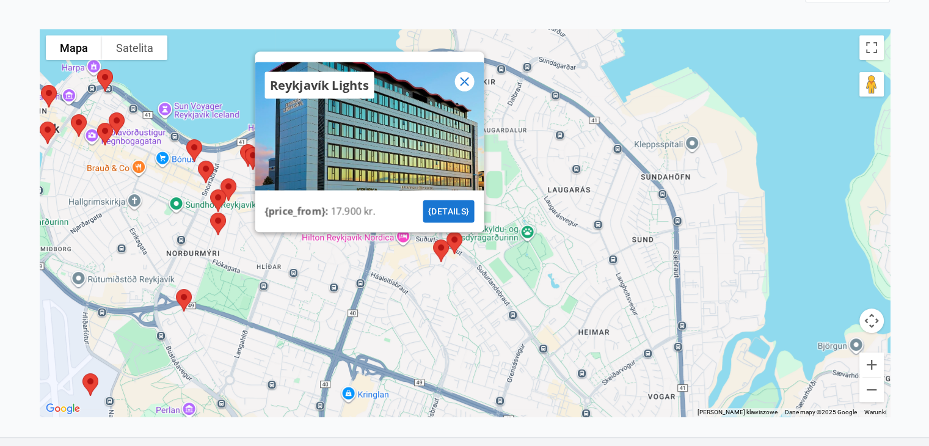
click at [441, 246] on img at bounding box center [441, 250] width 26 height 32
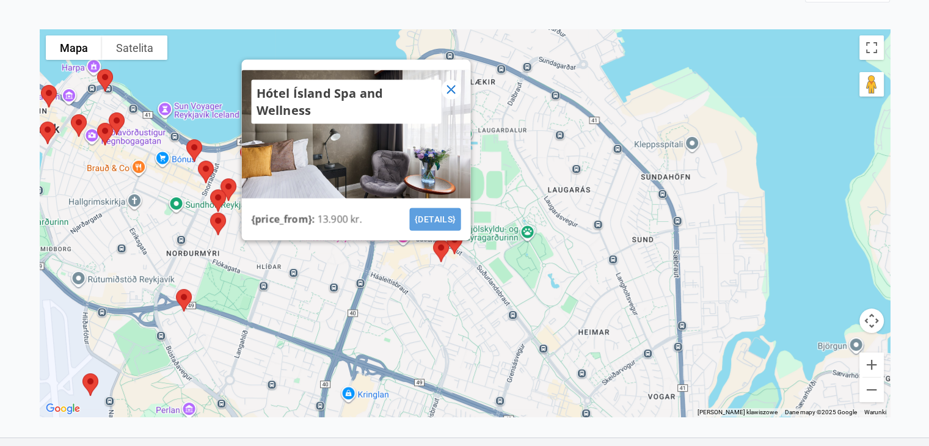
click at [440, 222] on button "{details}" at bounding box center [434, 219] width 51 height 23
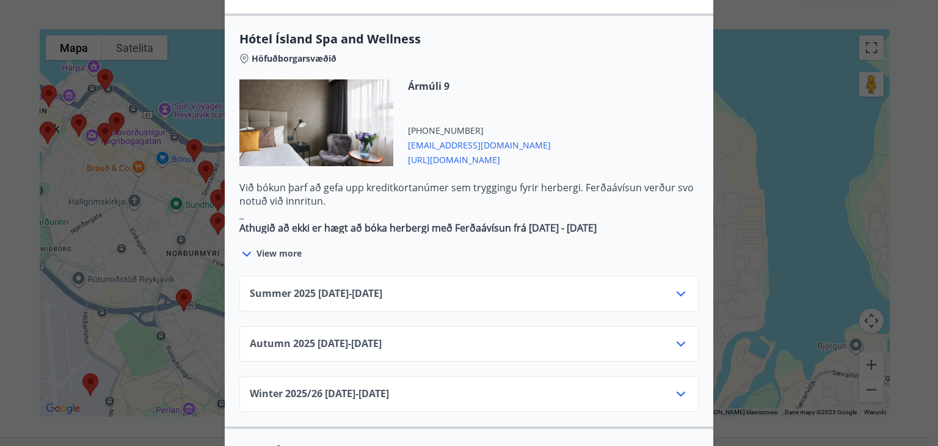
scroll to position [731, 0]
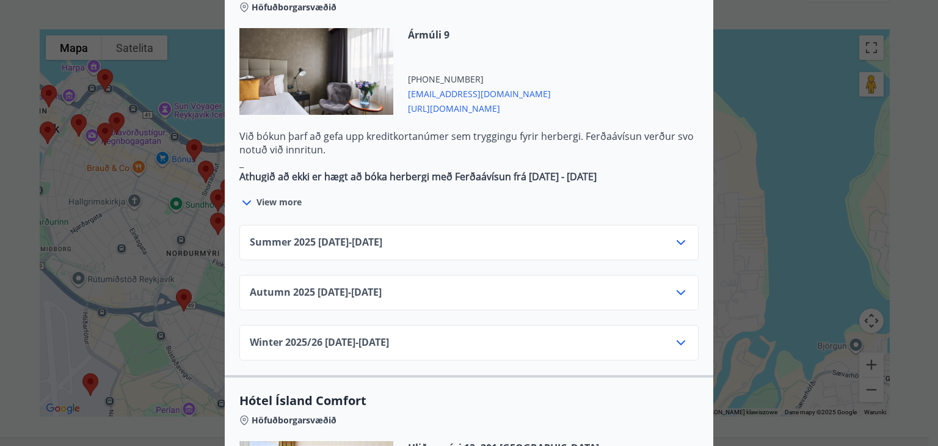
click at [685, 225] on div "Summer [PHONE_NUMBER][DATE] - [DATE]" at bounding box center [468, 242] width 459 height 35
click at [673, 235] on icon at bounding box center [680, 242] width 15 height 15
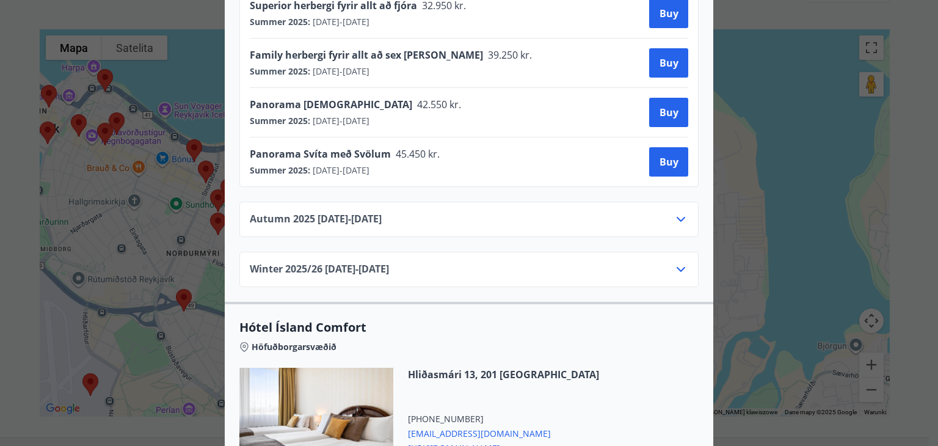
scroll to position [1287, 0]
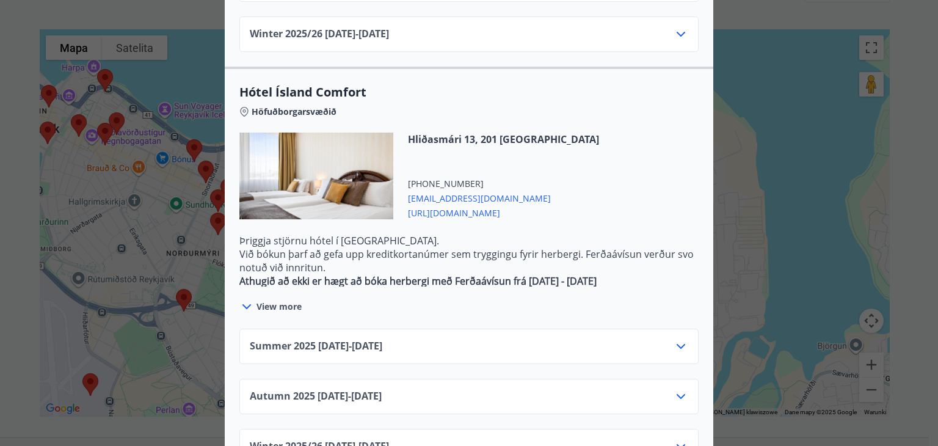
click at [680, 339] on icon at bounding box center [680, 346] width 15 height 15
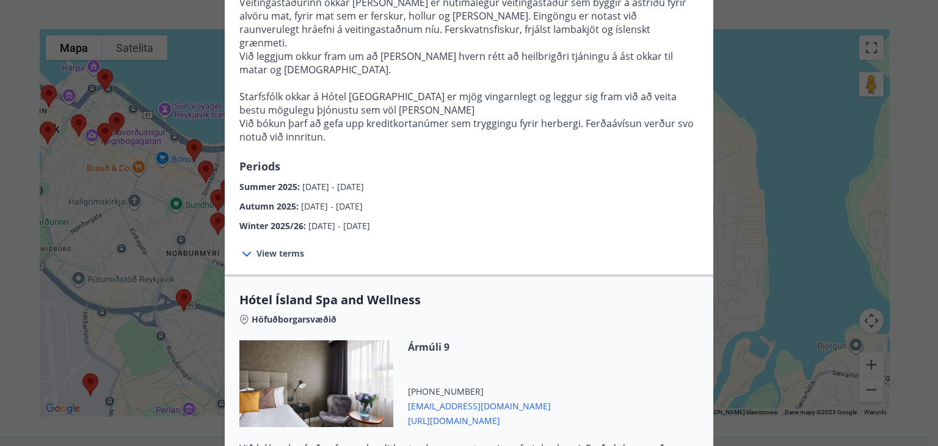
scroll to position [0, 0]
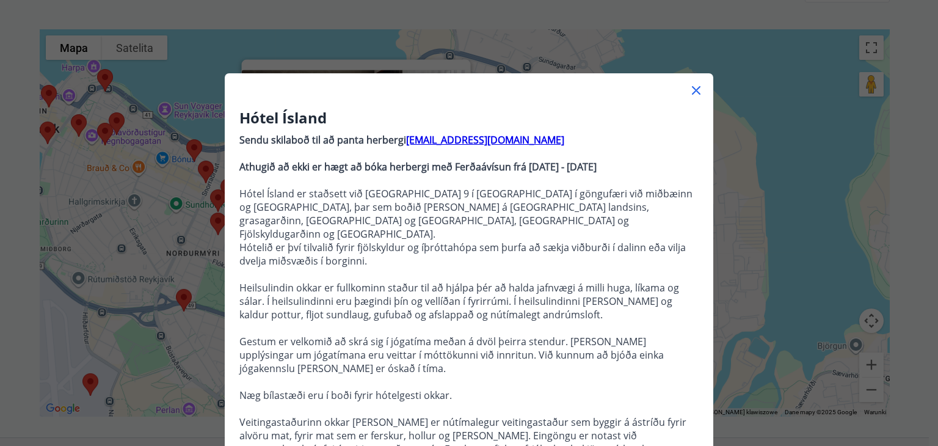
click at [689, 94] on icon at bounding box center [696, 90] width 15 height 15
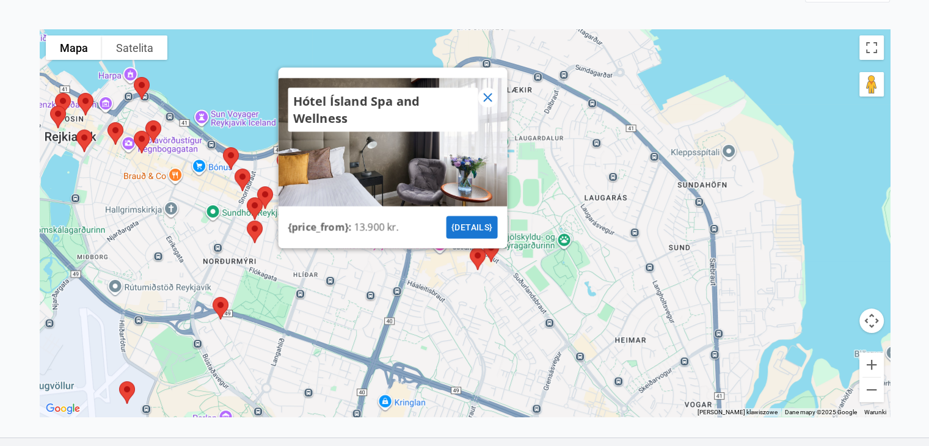
drag, startPoint x: 408, startPoint y: 332, endPoint x: 504, endPoint y: 352, distance: 98.4
click at [504, 352] on div "Hótel Ísland Spa and Wellness {price_from} : 13.900 kr. {details}" at bounding box center [465, 222] width 850 height 387
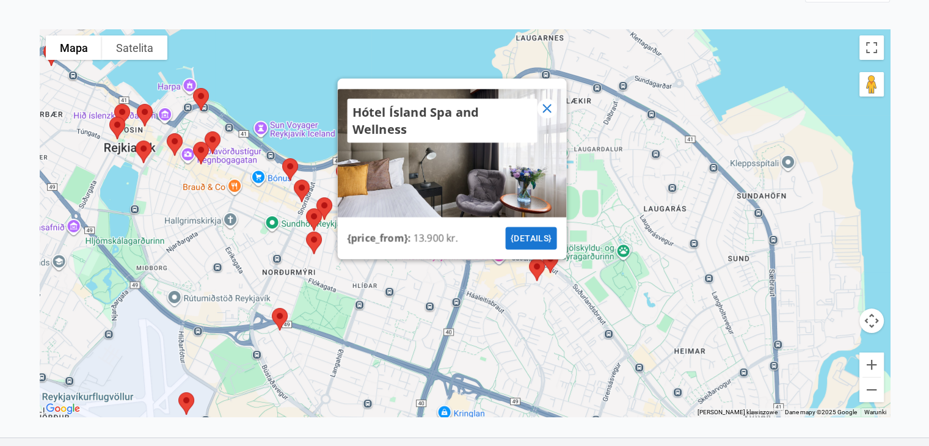
click at [316, 237] on img at bounding box center [314, 242] width 26 height 32
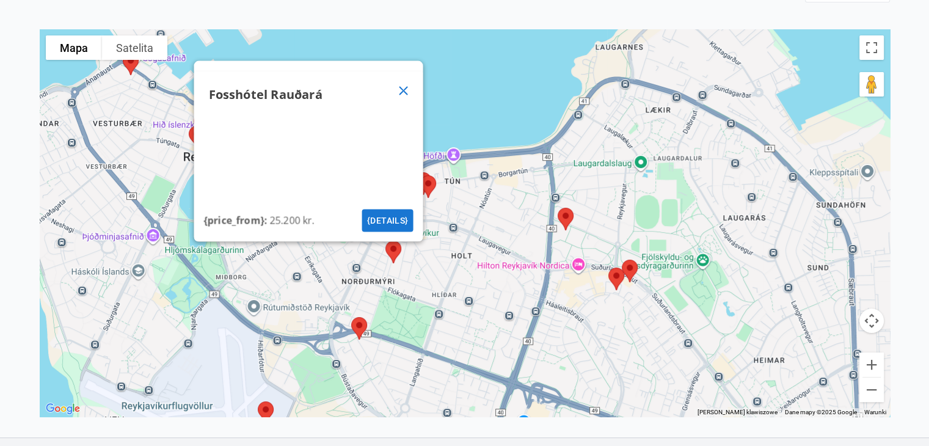
drag, startPoint x: 347, startPoint y: 266, endPoint x: 429, endPoint y: 275, distance: 82.3
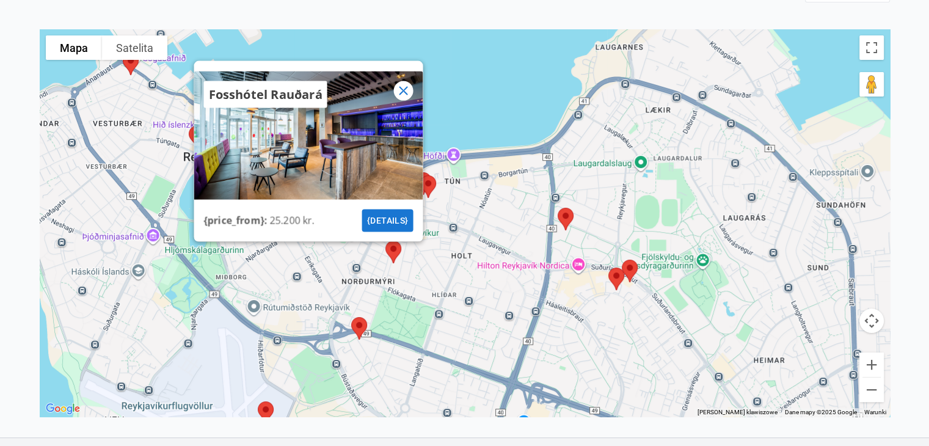
click at [429, 275] on div "Fosshótel Rauðará {price_from} : 25.200 kr. {details}" at bounding box center [465, 222] width 850 height 387
drag, startPoint x: 429, startPoint y: 275, endPoint x: 473, endPoint y: 289, distance: 46.5
click at [473, 289] on div "Fosshótel Rauðará {price_from} : 25.200 kr. {details}" at bounding box center [465, 222] width 850 height 387
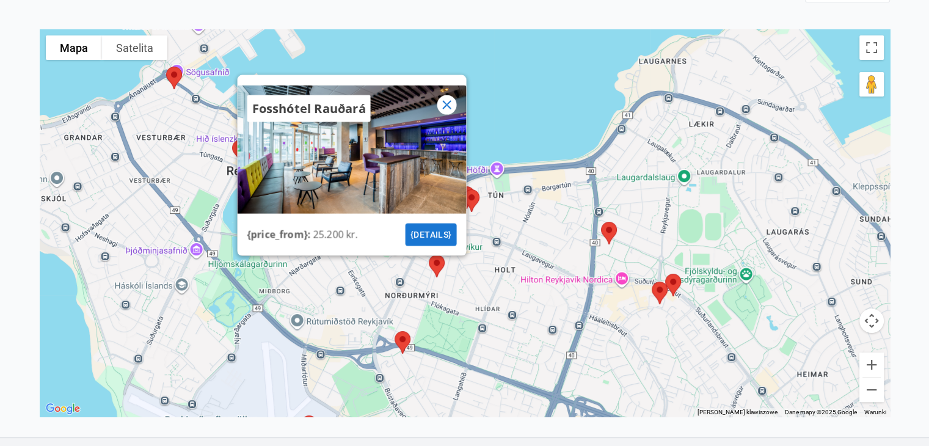
drag, startPoint x: 442, startPoint y: 114, endPoint x: 447, endPoint y: 102, distance: 12.6
click at [447, 102] on div "Fosshótel Rauðará" at bounding box center [351, 108] width 229 height 46
click at [447, 102] on icon at bounding box center [446, 105] width 9 height 9
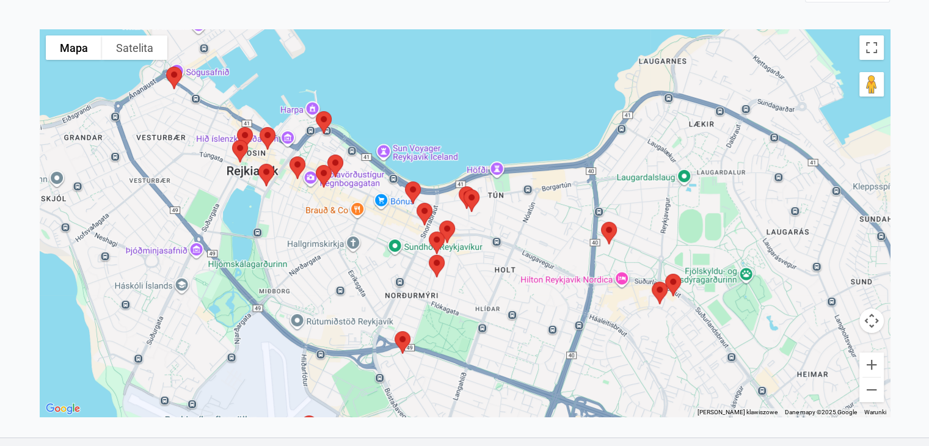
click at [435, 237] on img at bounding box center [437, 242] width 26 height 32
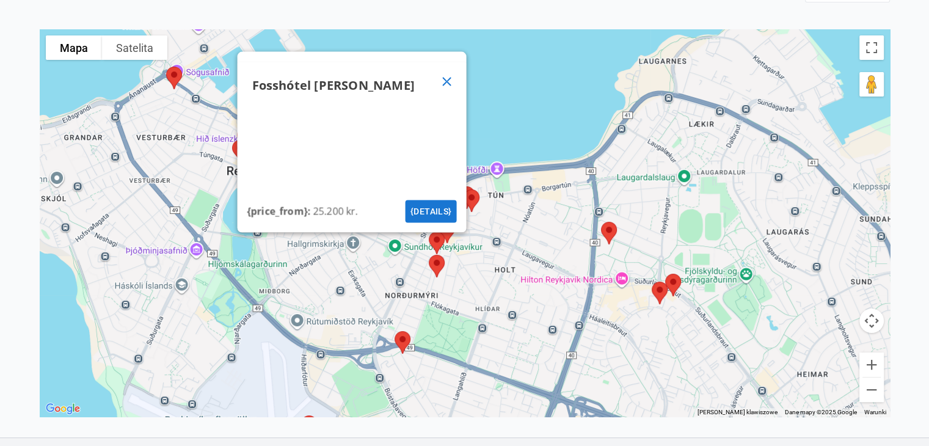
click at [449, 76] on icon at bounding box center [446, 81] width 15 height 15
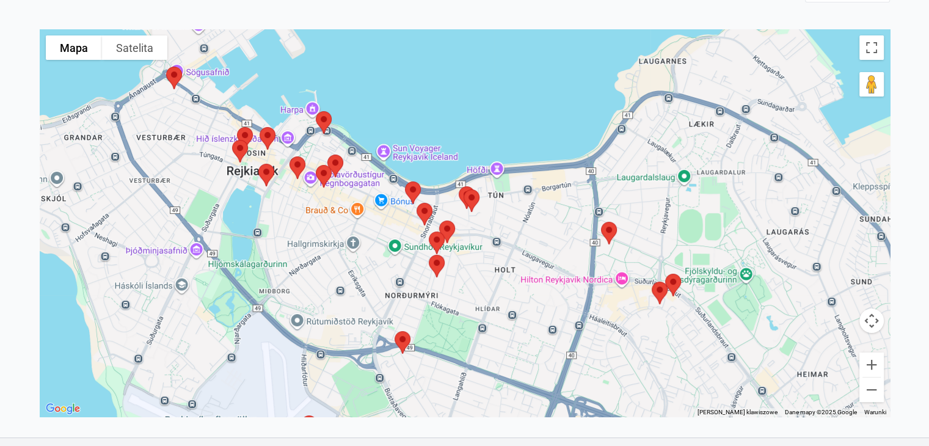
click at [450, 230] on img at bounding box center [447, 231] width 26 height 32
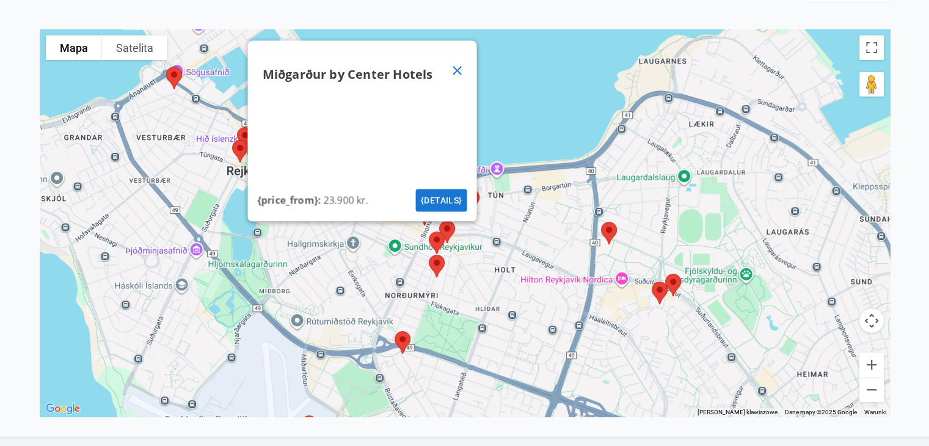
click at [461, 67] on icon at bounding box center [456, 70] width 15 height 15
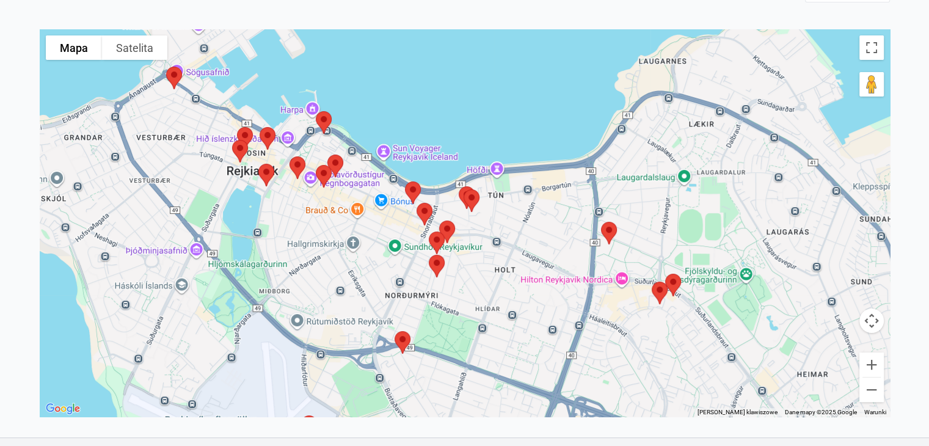
click at [472, 203] on img at bounding box center [471, 200] width 26 height 32
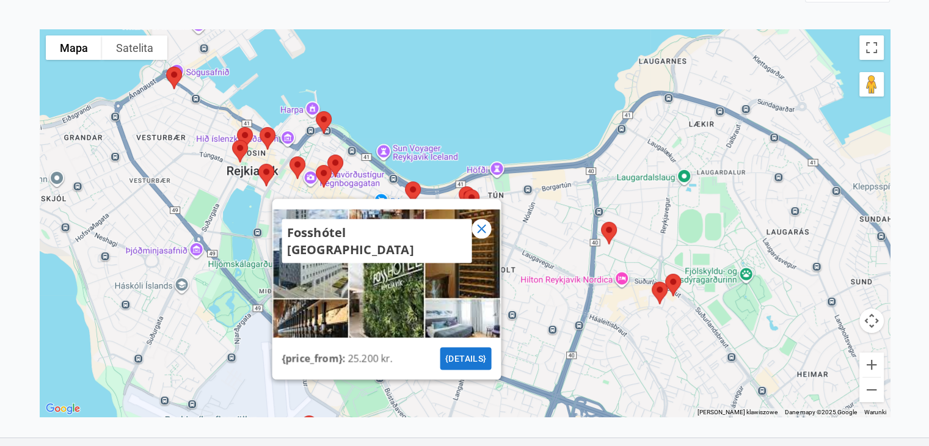
click at [482, 227] on icon at bounding box center [481, 229] width 15 height 15
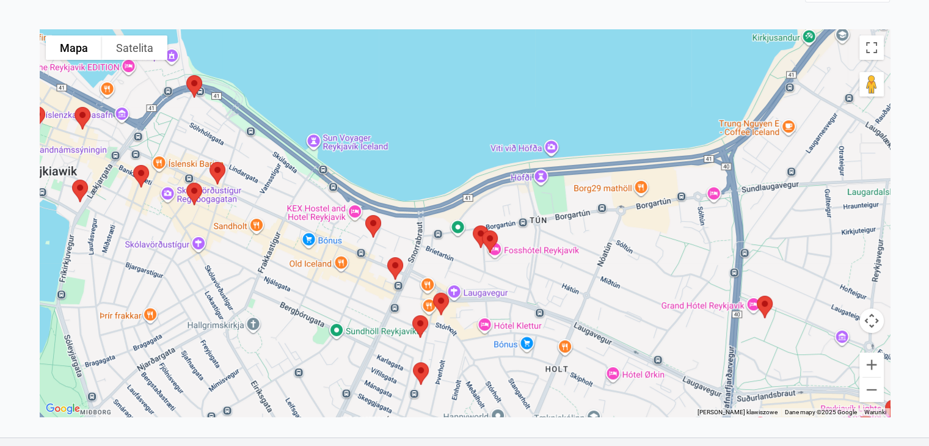
click at [477, 240] on img at bounding box center [490, 241] width 26 height 32
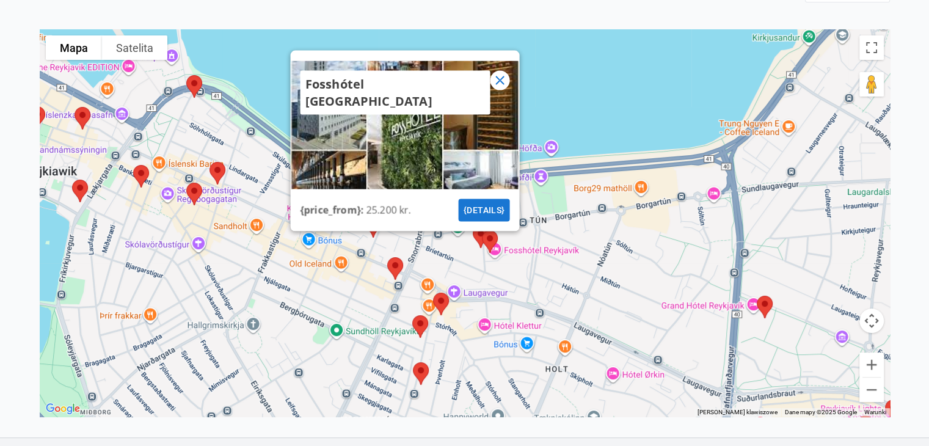
click at [488, 236] on img at bounding box center [490, 241] width 26 height 32
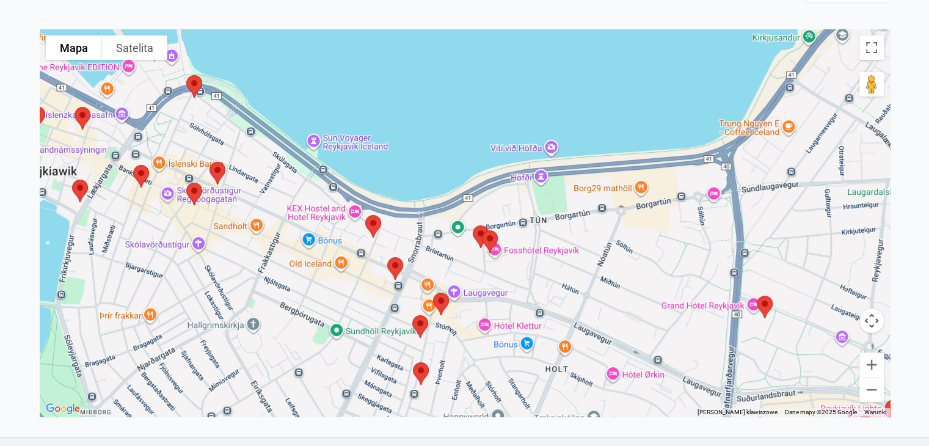
click at [488, 236] on img at bounding box center [490, 241] width 26 height 32
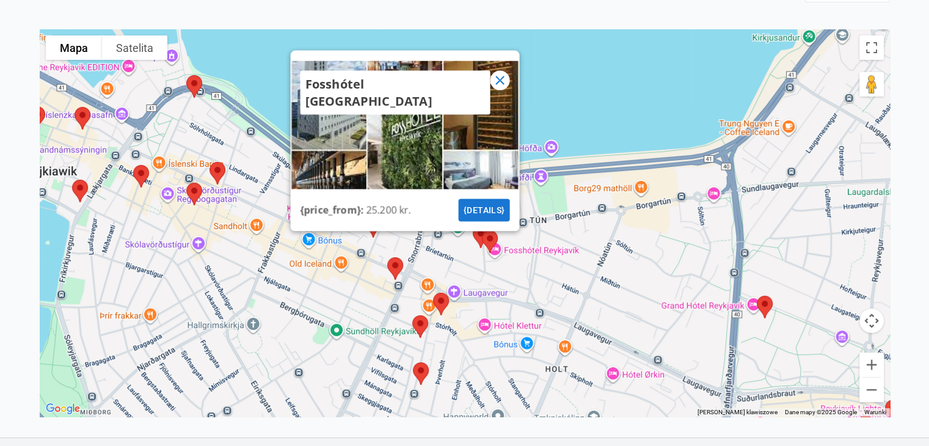
click at [477, 230] on img at bounding box center [490, 241] width 26 height 32
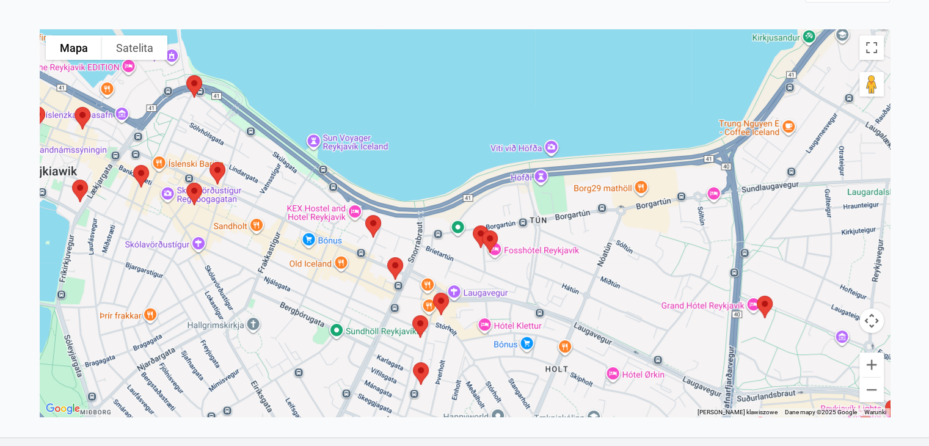
click at [477, 230] on img at bounding box center [490, 241] width 26 height 32
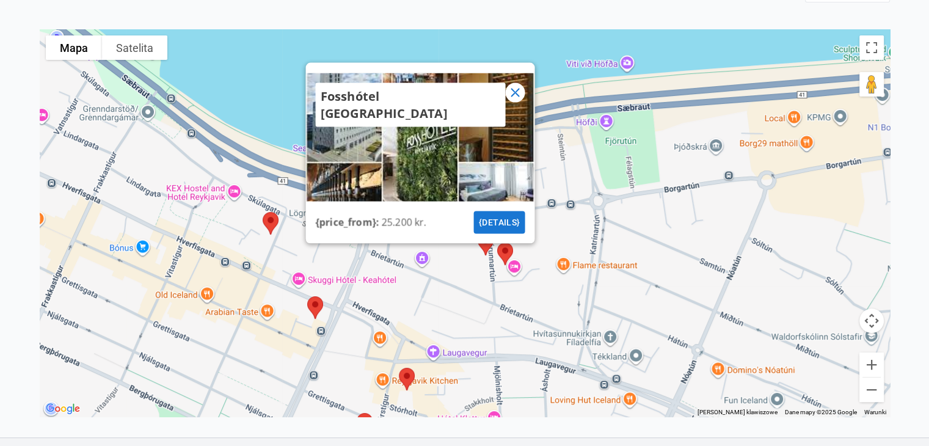
click at [482, 243] on img at bounding box center [486, 244] width 26 height 32
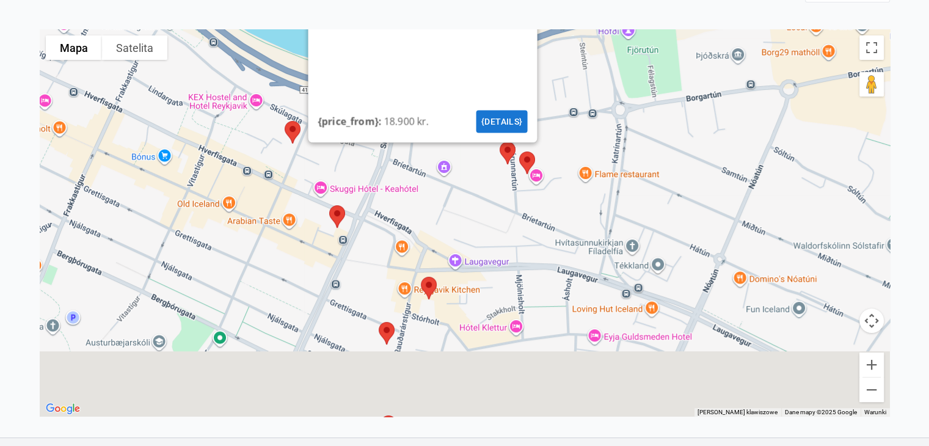
drag, startPoint x: 440, startPoint y: 330, endPoint x: 467, endPoint y: 229, distance: 104.8
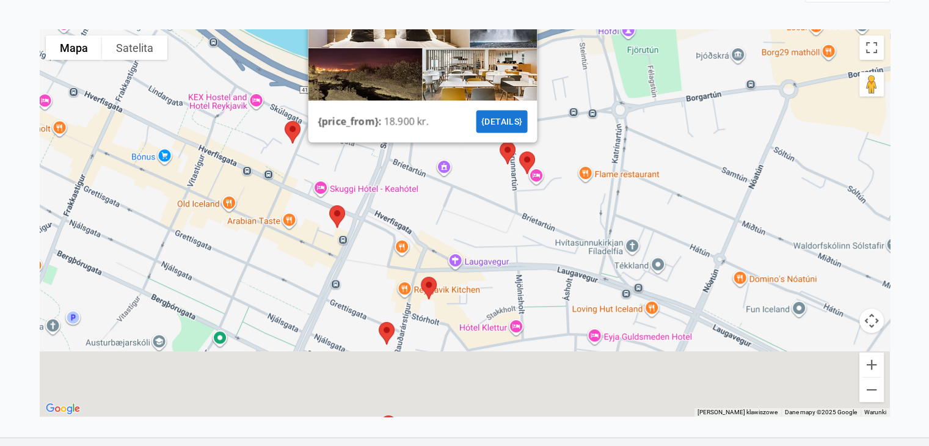
click at [467, 229] on div "Storm hótel {price_from} : 18.900 kr. {details}" at bounding box center [465, 222] width 850 height 387
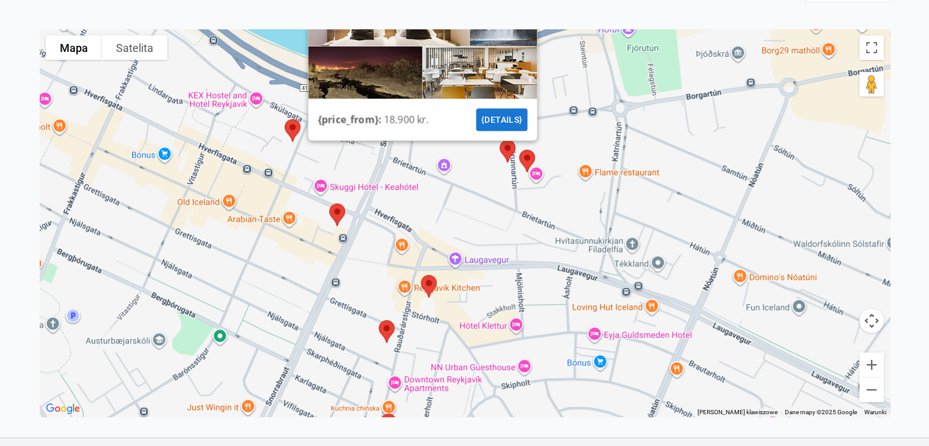
click at [426, 277] on img at bounding box center [429, 286] width 26 height 32
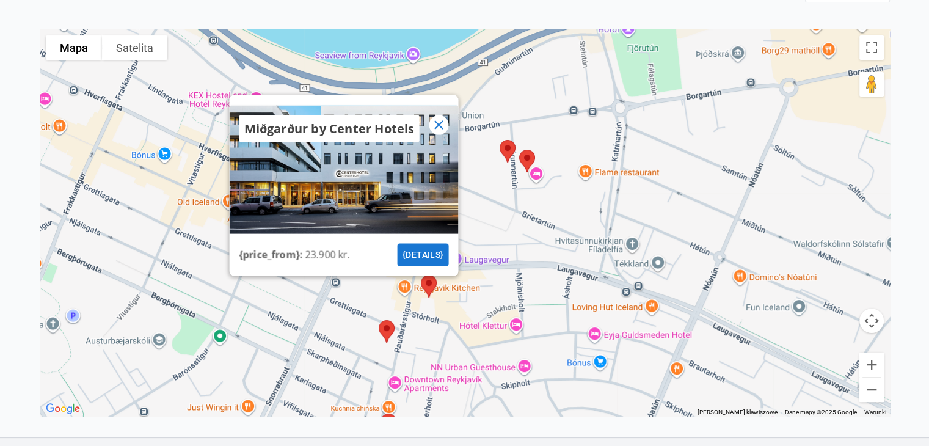
click at [388, 325] on img at bounding box center [387, 331] width 26 height 32
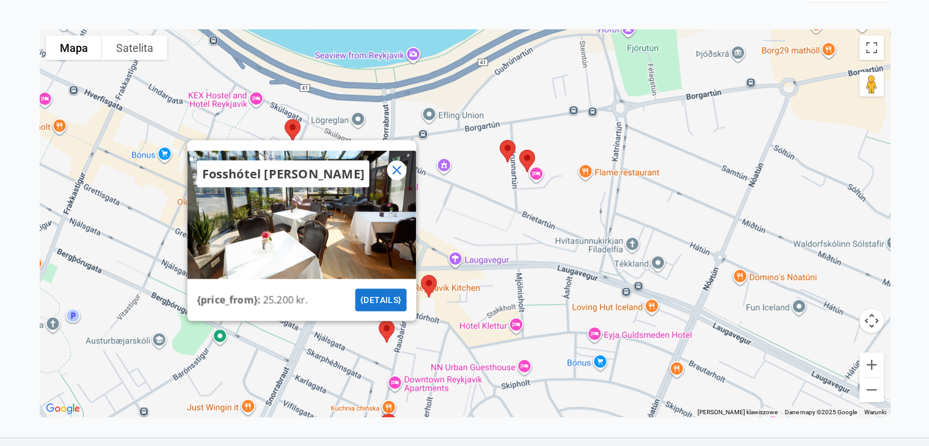
click at [290, 123] on img at bounding box center [293, 130] width 26 height 32
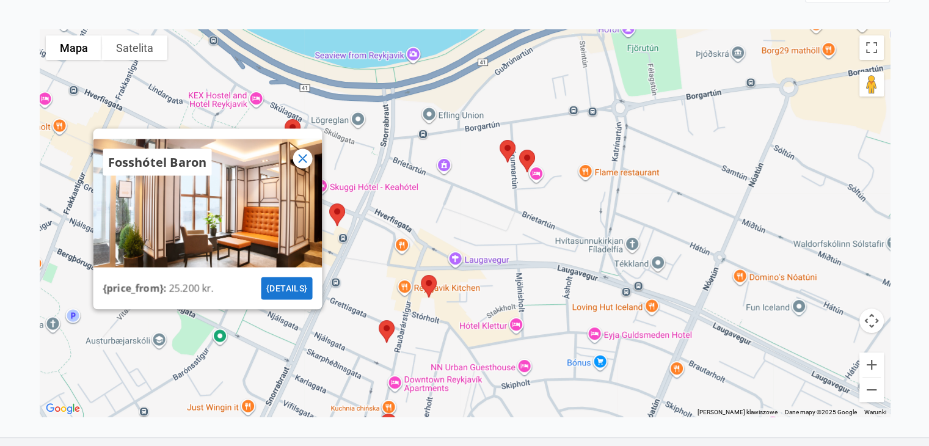
click at [335, 210] on img at bounding box center [337, 214] width 26 height 32
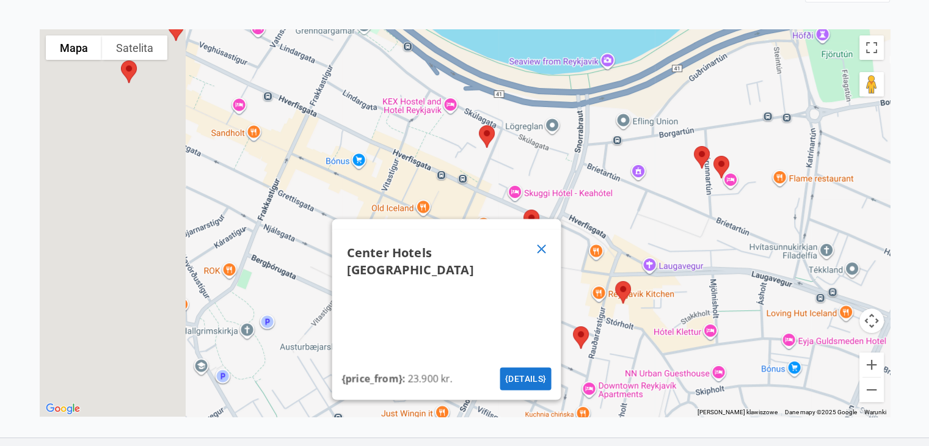
drag, startPoint x: 224, startPoint y: 181, endPoint x: 427, endPoint y: 187, distance: 203.4
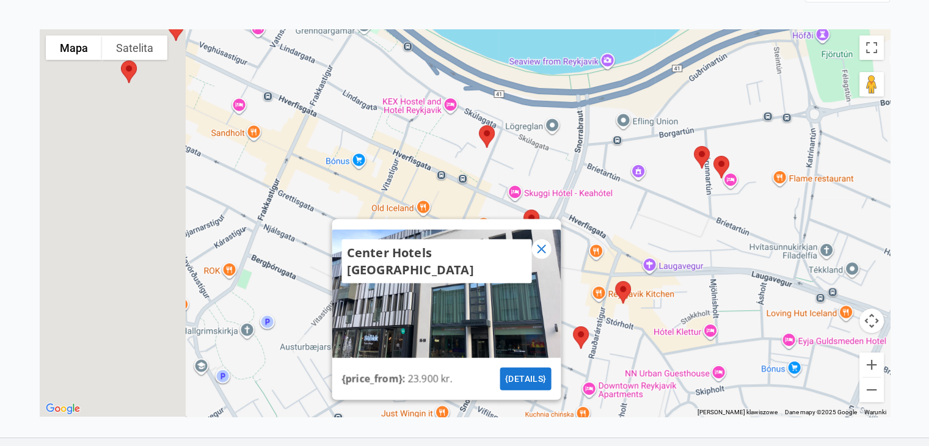
click at [427, 187] on div "Center Hotels Laugavegur {price_from} : 23.900 kr. {details}" at bounding box center [465, 222] width 850 height 387
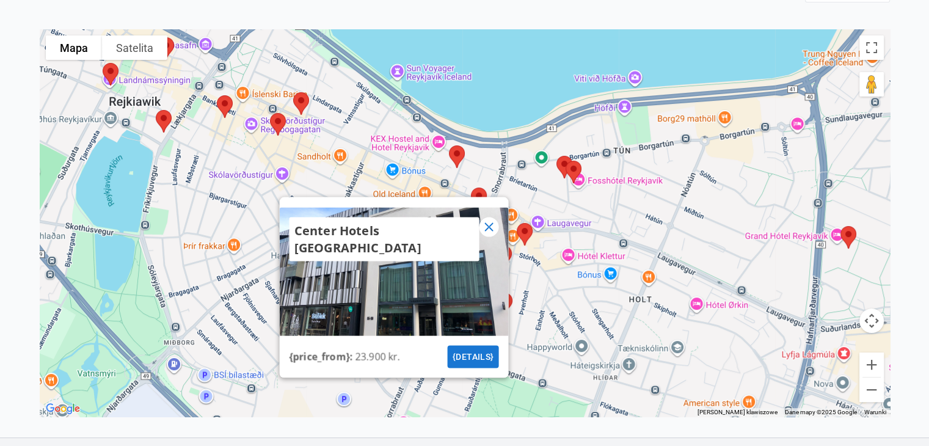
click at [304, 107] on img at bounding box center [301, 103] width 26 height 32
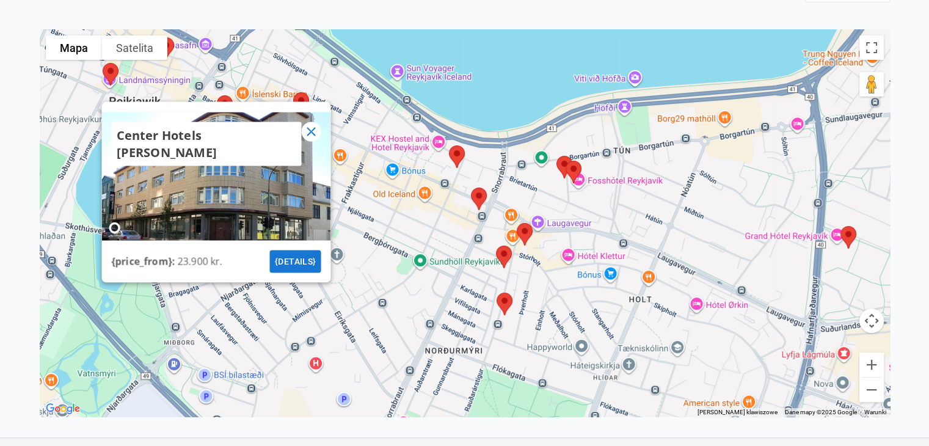
click at [382, 59] on div "Center Hotels [PERSON_NAME] {price_from} : 23.900 kr. {details}" at bounding box center [465, 222] width 850 height 387
click at [310, 131] on icon at bounding box center [311, 132] width 2 height 2
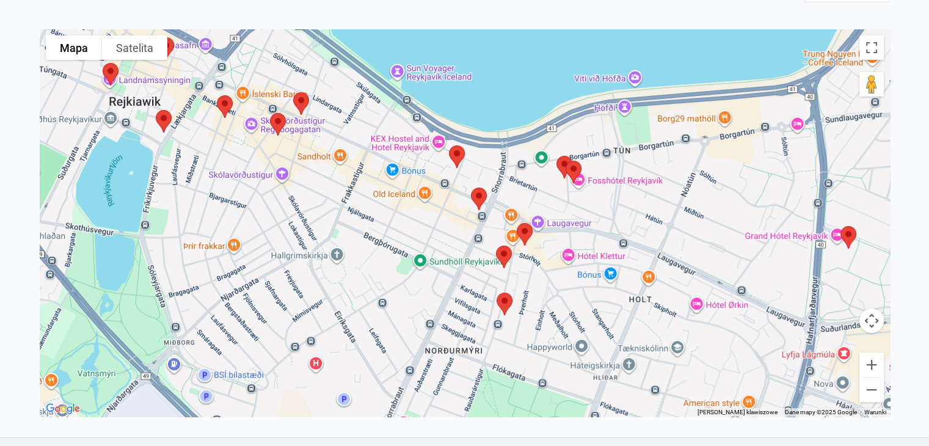
click at [277, 117] on img at bounding box center [278, 124] width 26 height 32
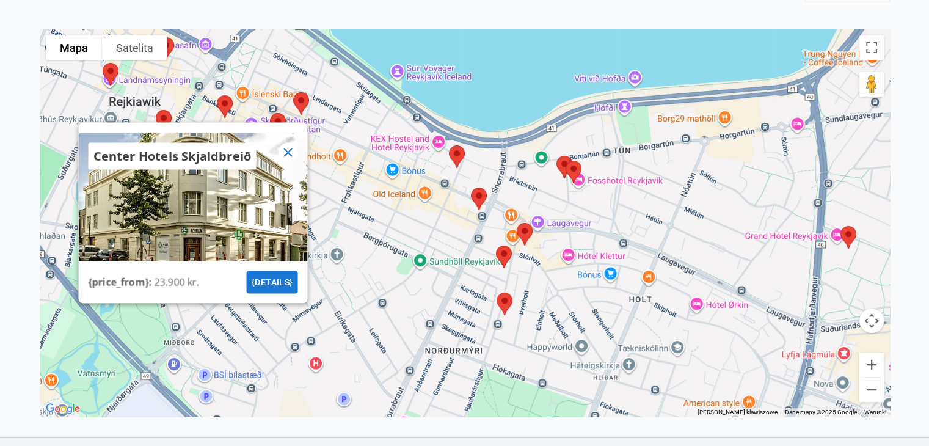
click at [222, 100] on img at bounding box center [225, 106] width 26 height 32
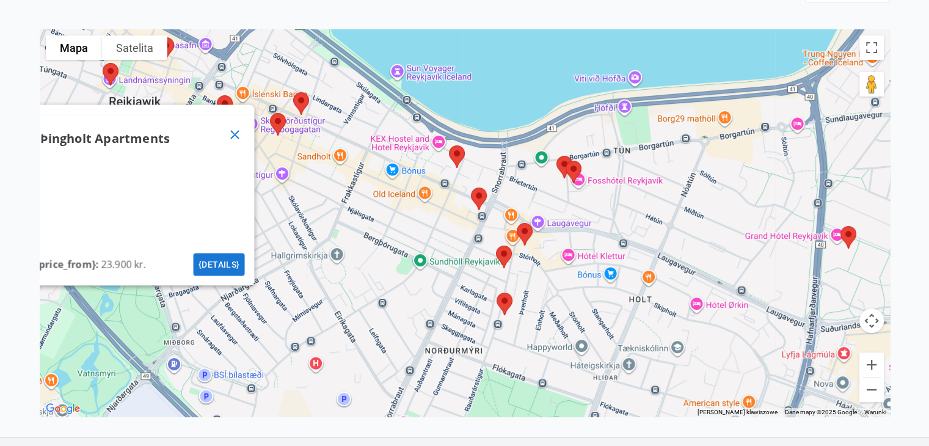
drag, startPoint x: 204, startPoint y: 79, endPoint x: 286, endPoint y: 42, distance: 90.4
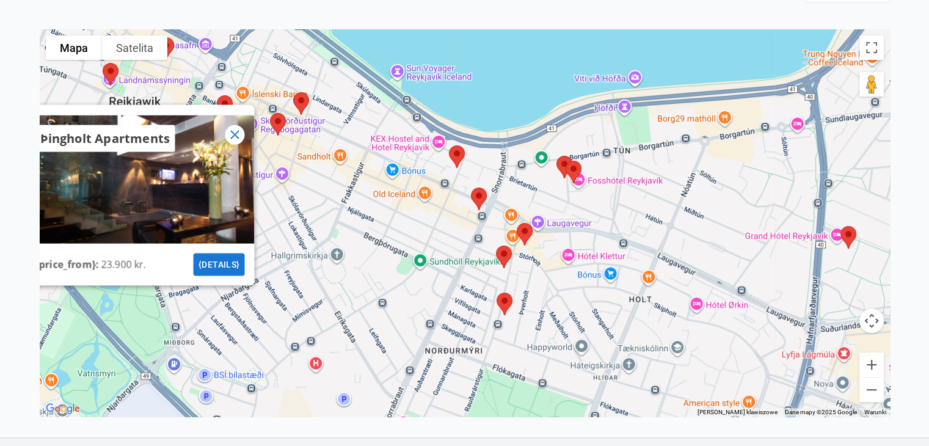
click at [286, 42] on div "Þingholt Apartments {price_from} : 23.900 kr. {details}" at bounding box center [465, 222] width 850 height 387
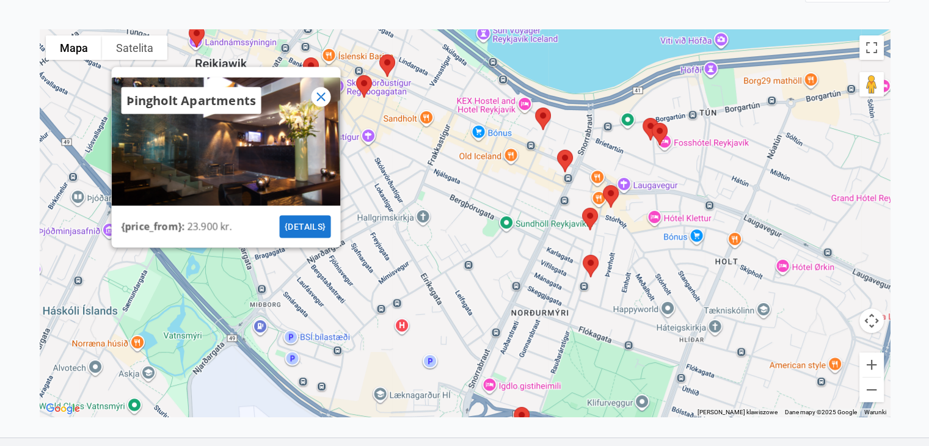
click at [318, 96] on icon at bounding box center [320, 97] width 15 height 15
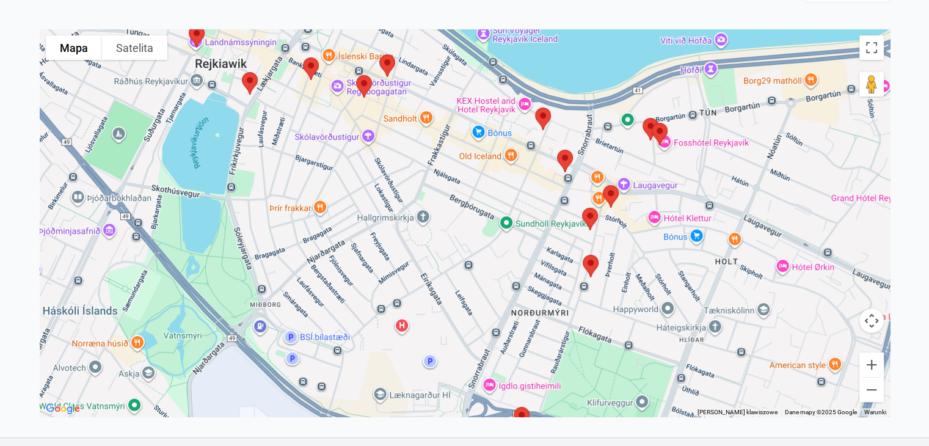
click at [255, 83] on img at bounding box center [250, 83] width 26 height 32
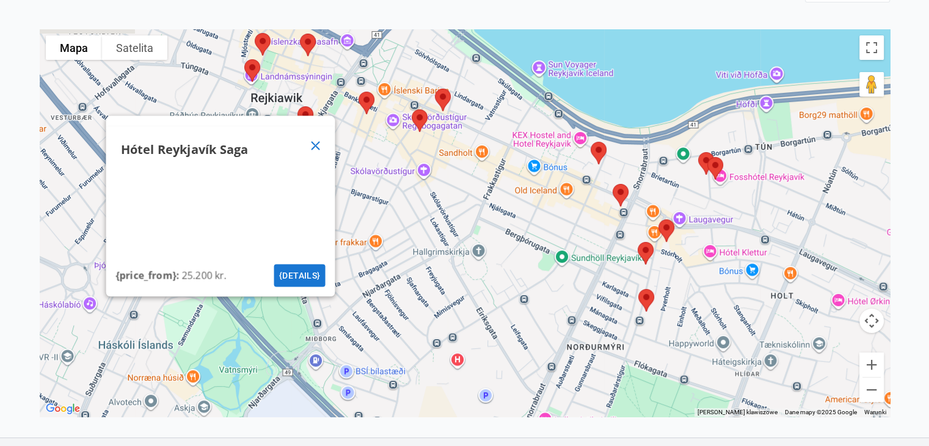
drag, startPoint x: 325, startPoint y: 90, endPoint x: 423, endPoint y: 170, distance: 126.7
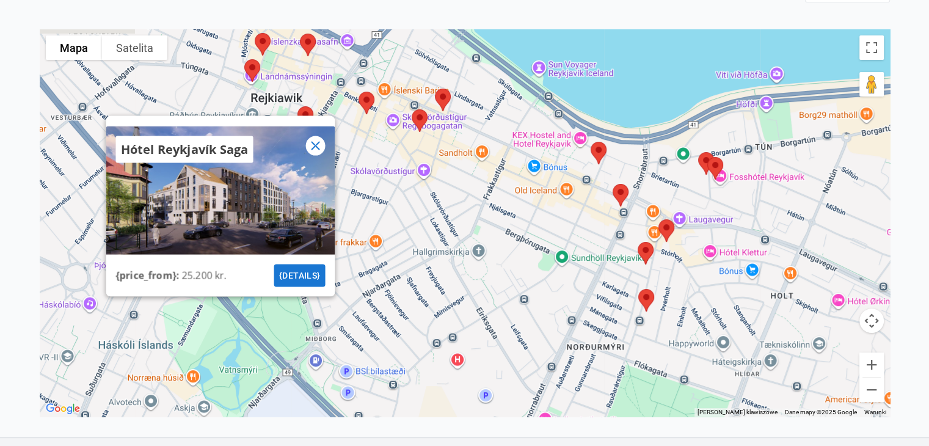
click at [423, 170] on div "Hótel Reykjavík Saga {price_from} : 25.200 kr. {details}" at bounding box center [465, 222] width 850 height 387
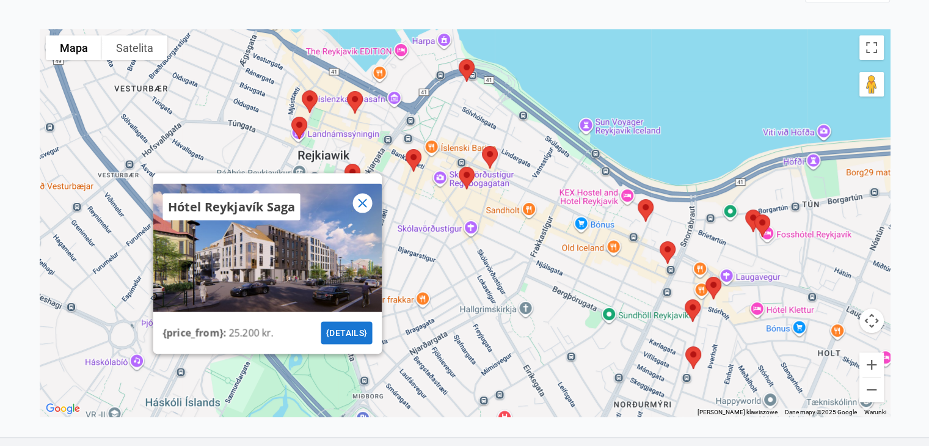
click at [302, 131] on img at bounding box center [299, 128] width 26 height 32
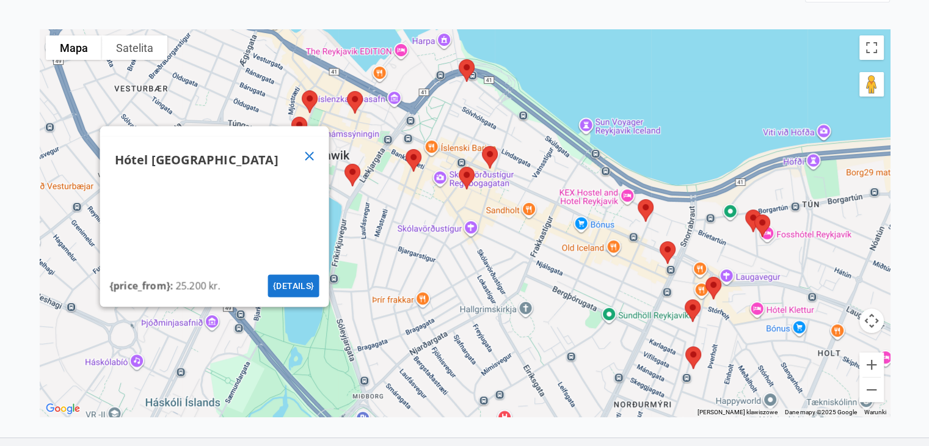
click at [305, 101] on img at bounding box center [310, 101] width 26 height 32
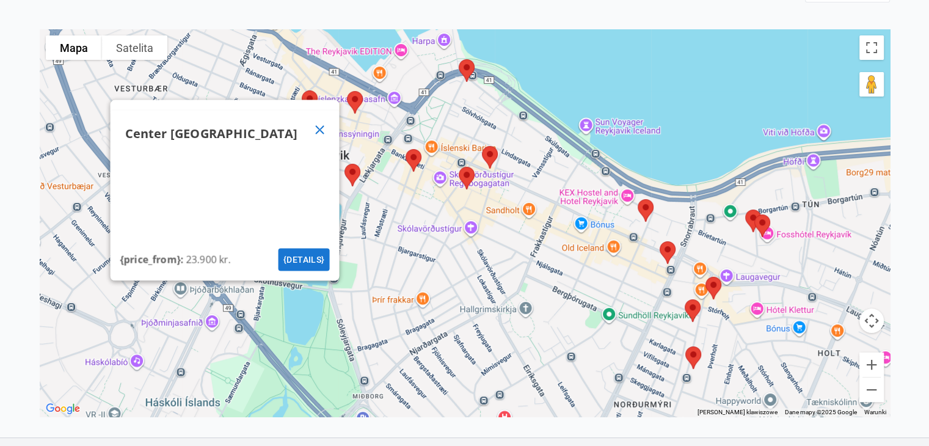
click at [357, 98] on img at bounding box center [355, 102] width 26 height 32
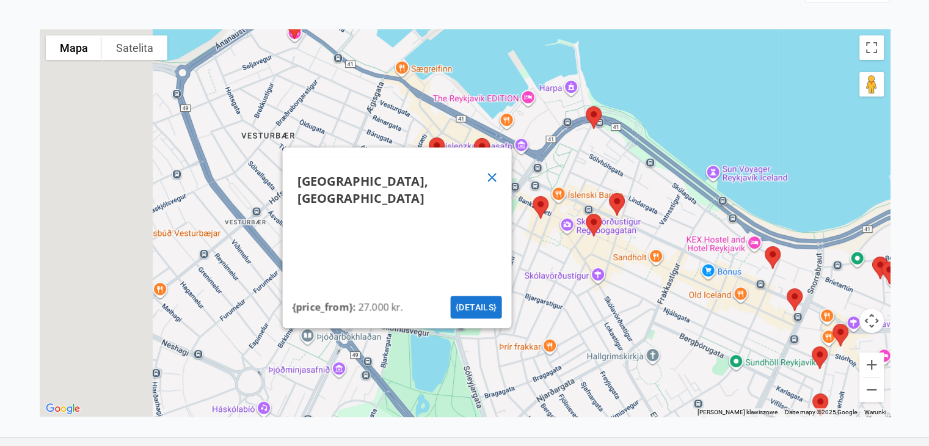
drag, startPoint x: 318, startPoint y: 70, endPoint x: 446, endPoint y: 118, distance: 136.2
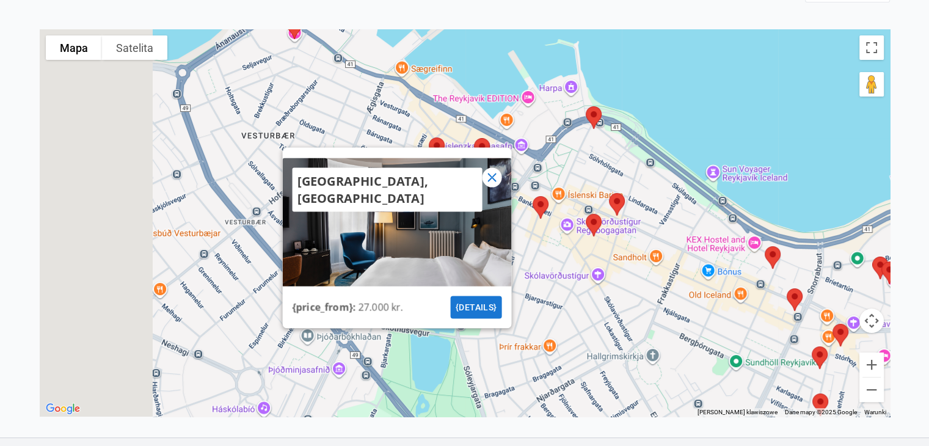
click at [446, 118] on div "[GEOGRAPHIC_DATA], [GEOGRAPHIC_DATA] {price_from} : 27.000 kr. {details}" at bounding box center [465, 222] width 850 height 387
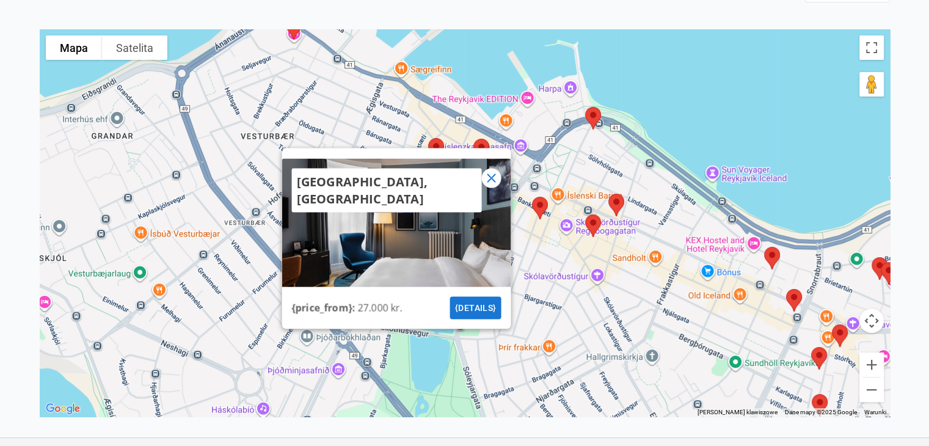
click at [593, 116] on img at bounding box center [593, 118] width 26 height 32
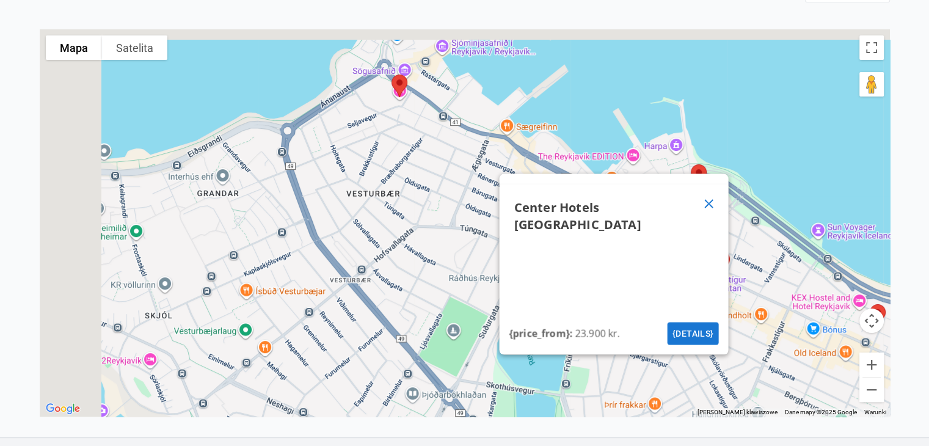
drag, startPoint x: 322, startPoint y: 112, endPoint x: 444, endPoint y: 187, distance: 143.7
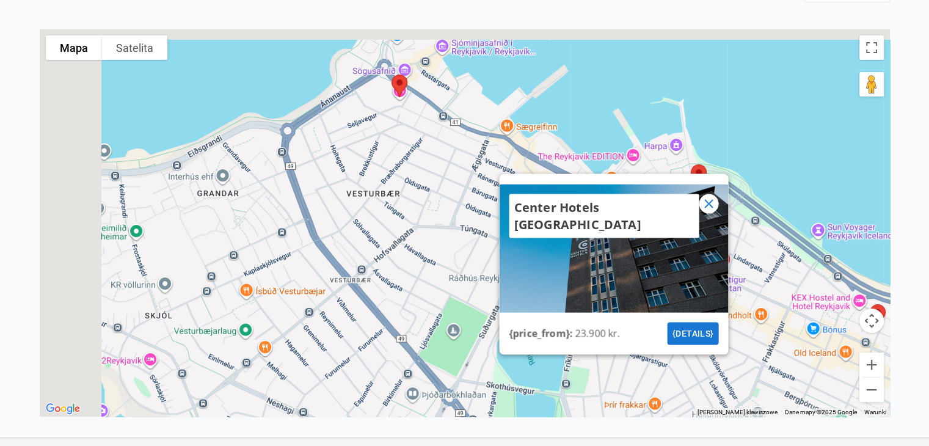
click at [444, 187] on div "Center Hotels Arnarhvoll {price_from} : 23.900 kr. {details}" at bounding box center [465, 222] width 850 height 387
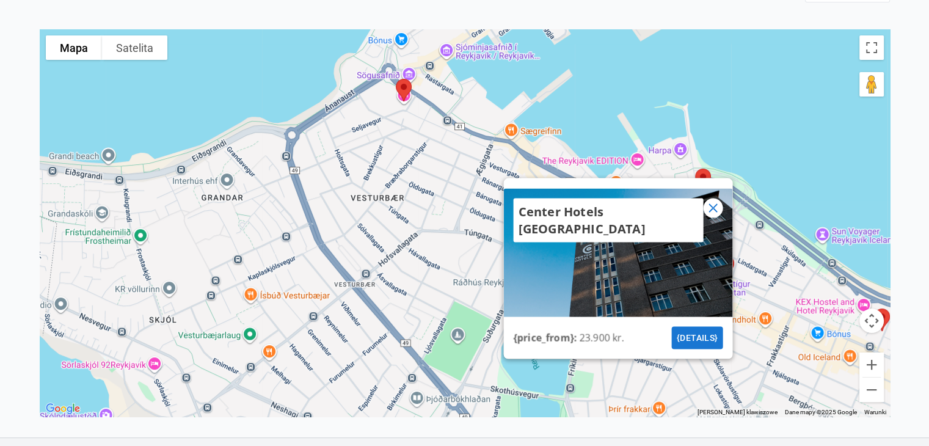
click at [405, 91] on img at bounding box center [404, 90] width 26 height 32
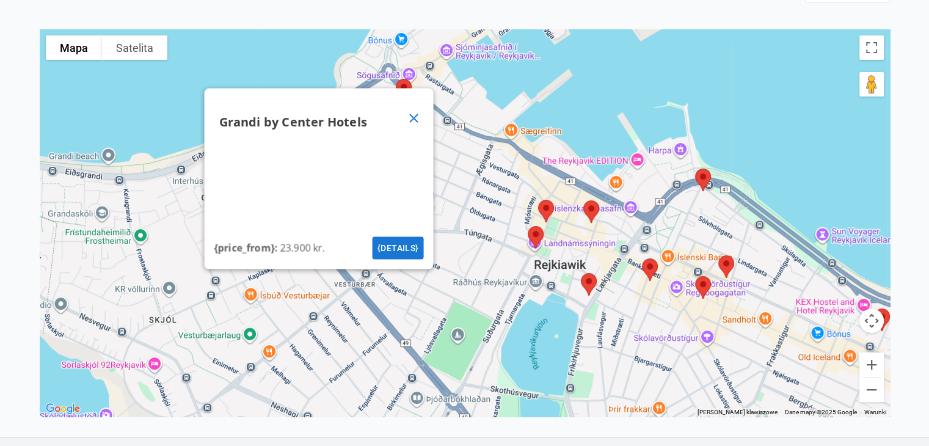
click at [414, 118] on icon at bounding box center [413, 118] width 15 height 15
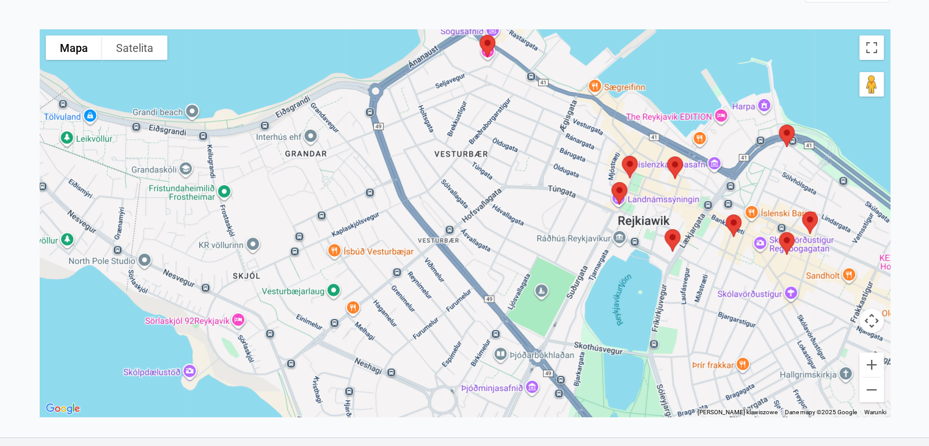
drag, startPoint x: 407, startPoint y: 264, endPoint x: 617, endPoint y: 177, distance: 227.2
click at [617, 177] on div at bounding box center [465, 222] width 850 height 387
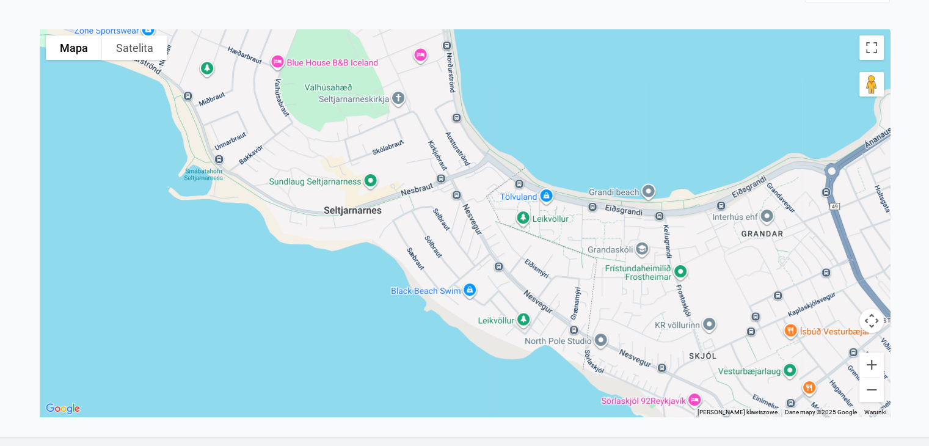
drag, startPoint x: 364, startPoint y: 199, endPoint x: 635, endPoint y: 359, distance: 314.2
click at [635, 359] on div at bounding box center [465, 222] width 850 height 387
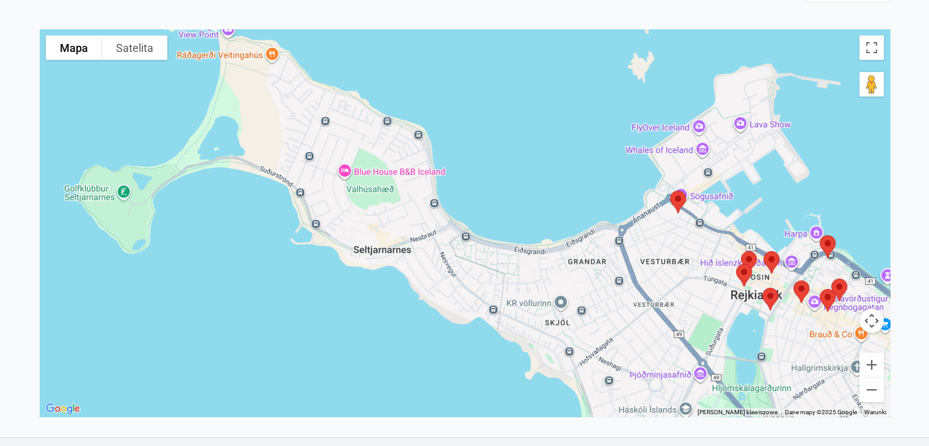
drag, startPoint x: 546, startPoint y: 287, endPoint x: 365, endPoint y: 193, distance: 203.7
click at [365, 193] on div at bounding box center [465, 222] width 850 height 387
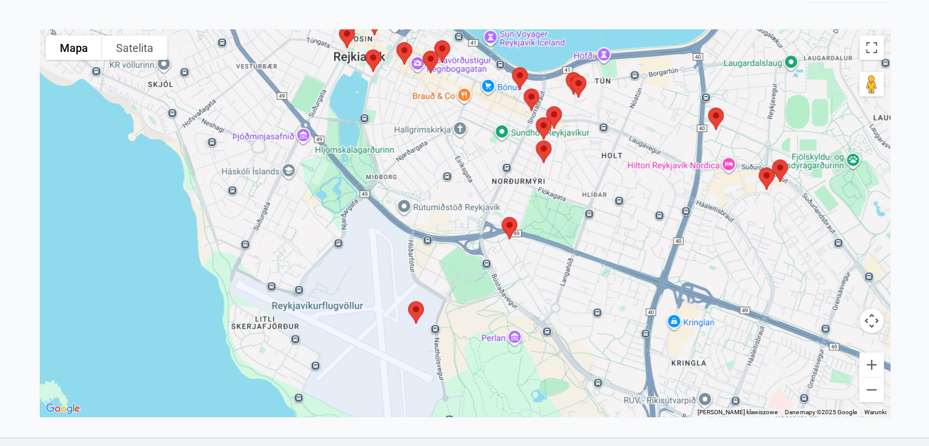
drag, startPoint x: 544, startPoint y: 308, endPoint x: 388, endPoint y: 208, distance: 185.6
click at [388, 208] on div at bounding box center [465, 222] width 850 height 387
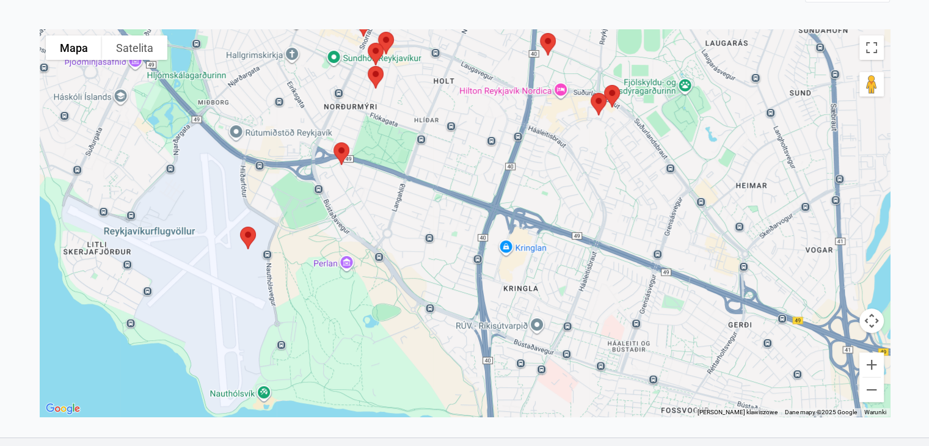
drag, startPoint x: 468, startPoint y: 249, endPoint x: 403, endPoint y: 257, distance: 65.2
click at [403, 257] on div at bounding box center [465, 222] width 850 height 387
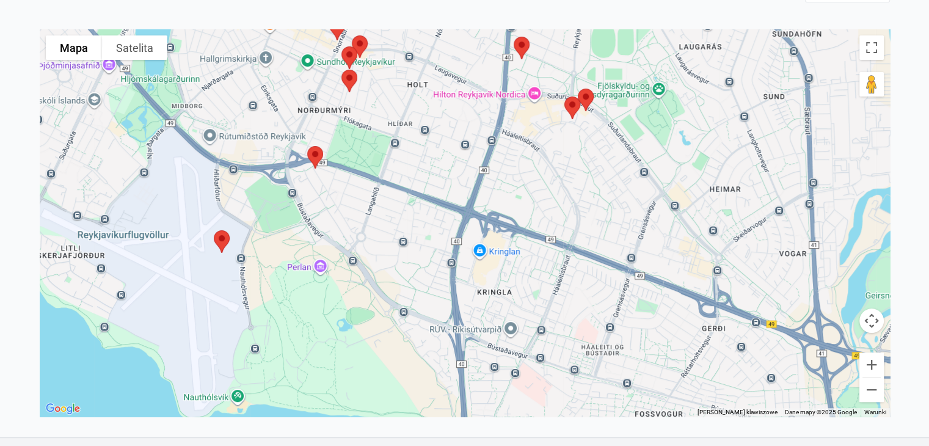
click at [316, 156] on img at bounding box center [315, 157] width 26 height 32
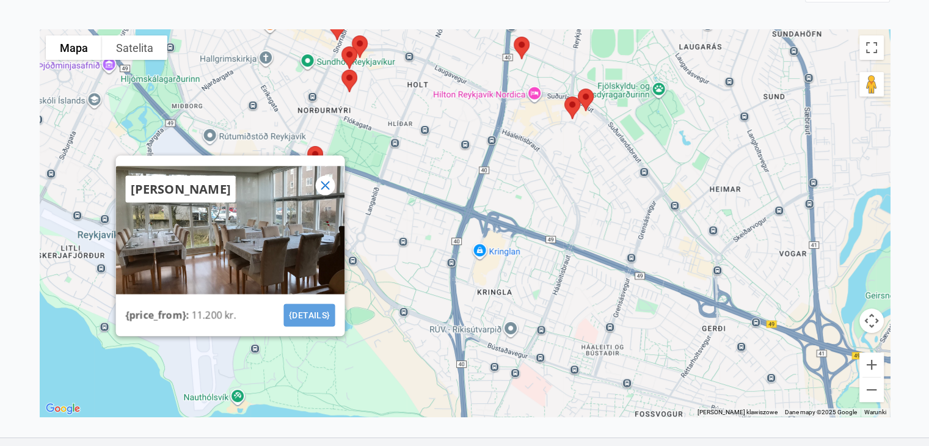
click at [314, 313] on button "{details}" at bounding box center [308, 315] width 51 height 23
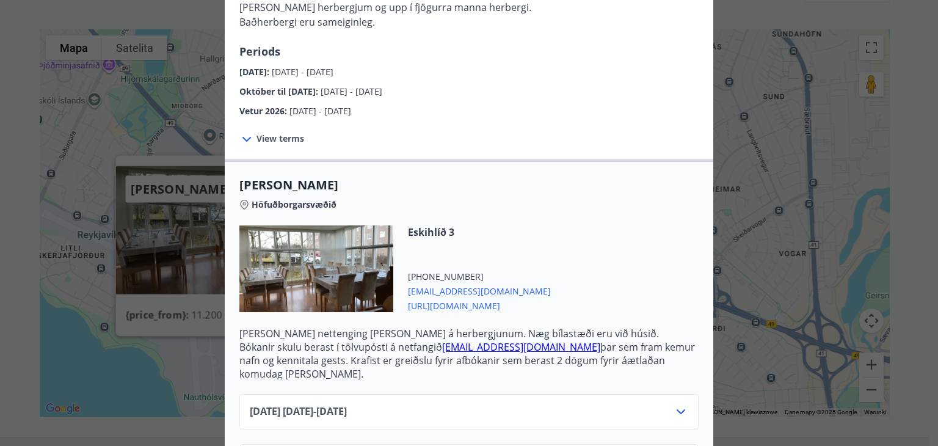
scroll to position [176, 0]
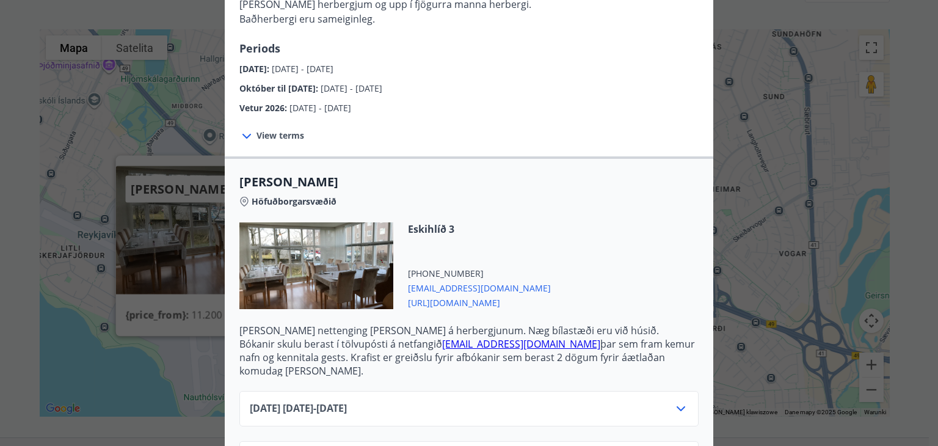
click at [284, 138] on span "View terms" at bounding box center [280, 135] width 48 height 12
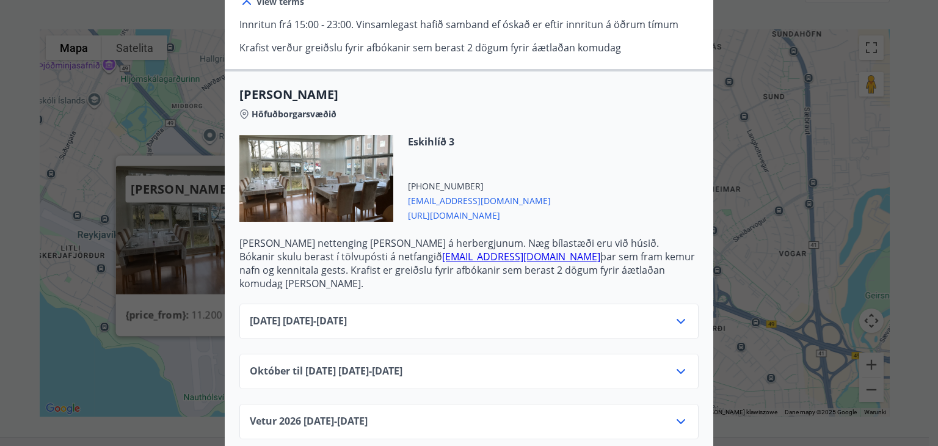
scroll to position [314, 0]
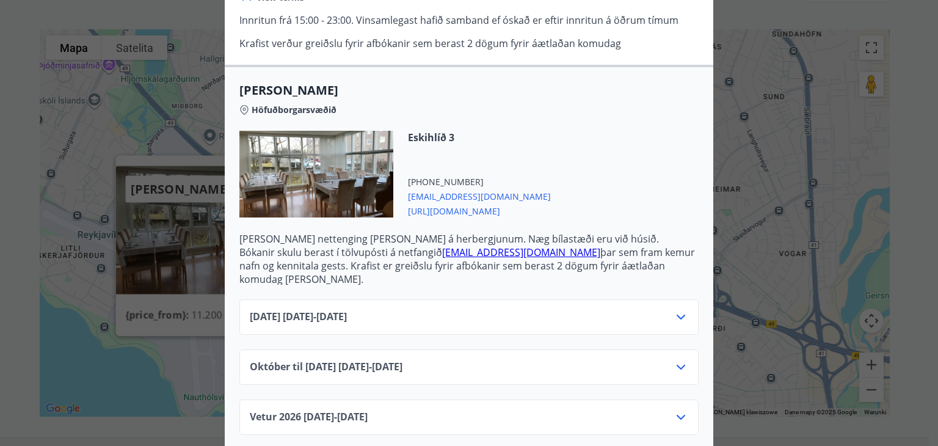
click at [680, 310] on icon at bounding box center [680, 317] width 15 height 15
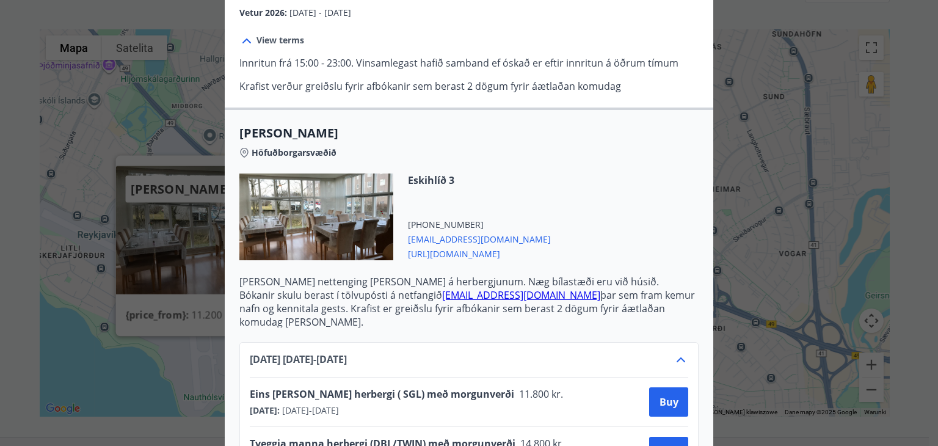
scroll to position [423, 0]
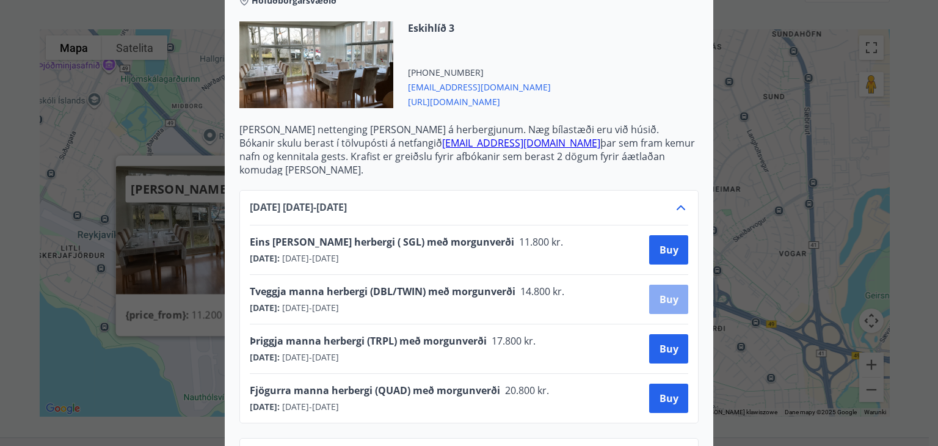
click at [661, 292] on span "Buy" at bounding box center [668, 298] width 19 height 13
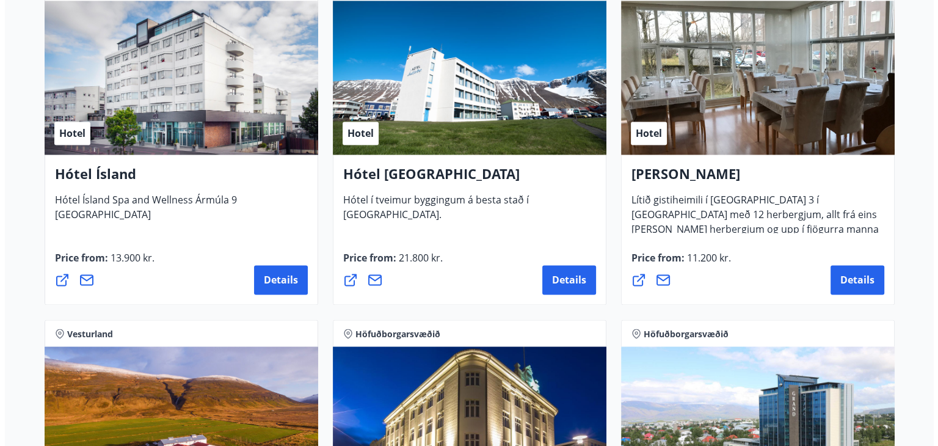
scroll to position [1990, 0]
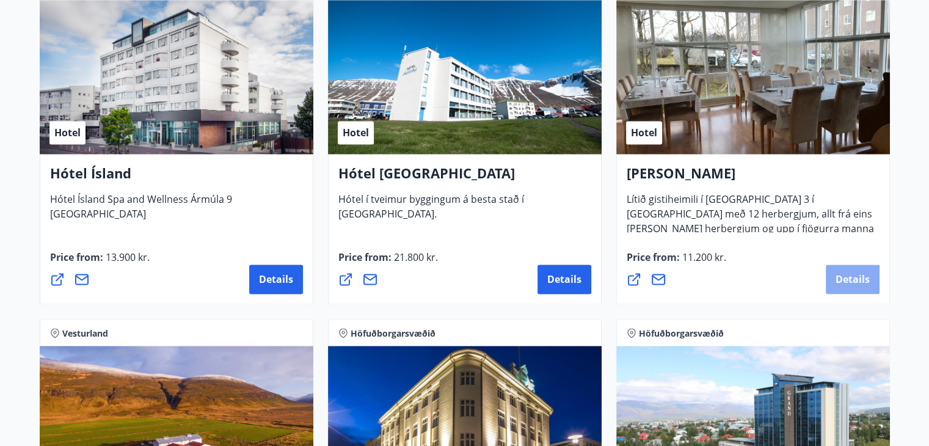
click at [844, 274] on span "Details" at bounding box center [852, 278] width 34 height 13
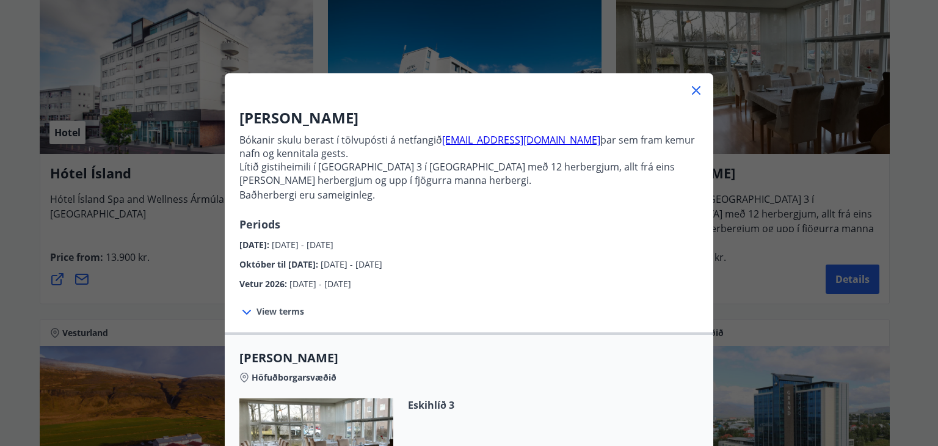
click at [473, 137] on link "[EMAIL_ADDRESS][DOMAIN_NAME]" at bounding box center [521, 139] width 158 height 13
click at [667, 256] on div "Október til [DATE] : [DATE] - [DATE]" at bounding box center [468, 262] width 459 height 20
drag, startPoint x: 436, startPoint y: 145, endPoint x: 492, endPoint y: 144, distance: 56.2
click at [492, 144] on p "Bókanir skulu berast í tölvupósti á netfangið [EMAIL_ADDRESS][DOMAIN_NAME] þar …" at bounding box center [468, 146] width 459 height 27
copy link "[EMAIL_ADDRESS][DOMAIN_NAME]"
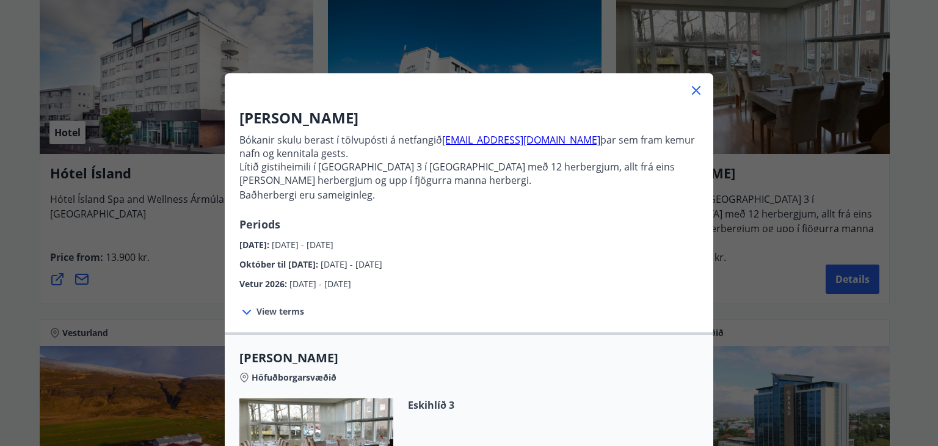
click at [618, 275] on div "Vetur 2026 : [DATE] - [DATE]" at bounding box center [468, 281] width 459 height 20
